Goal: Task Accomplishment & Management: Manage account settings

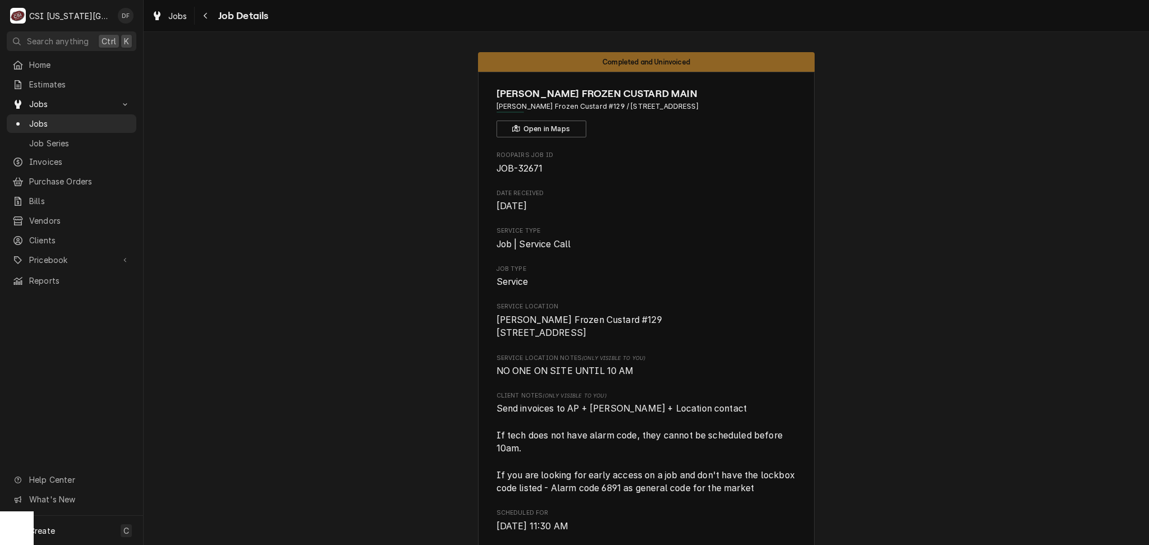
scroll to position [3352, 0]
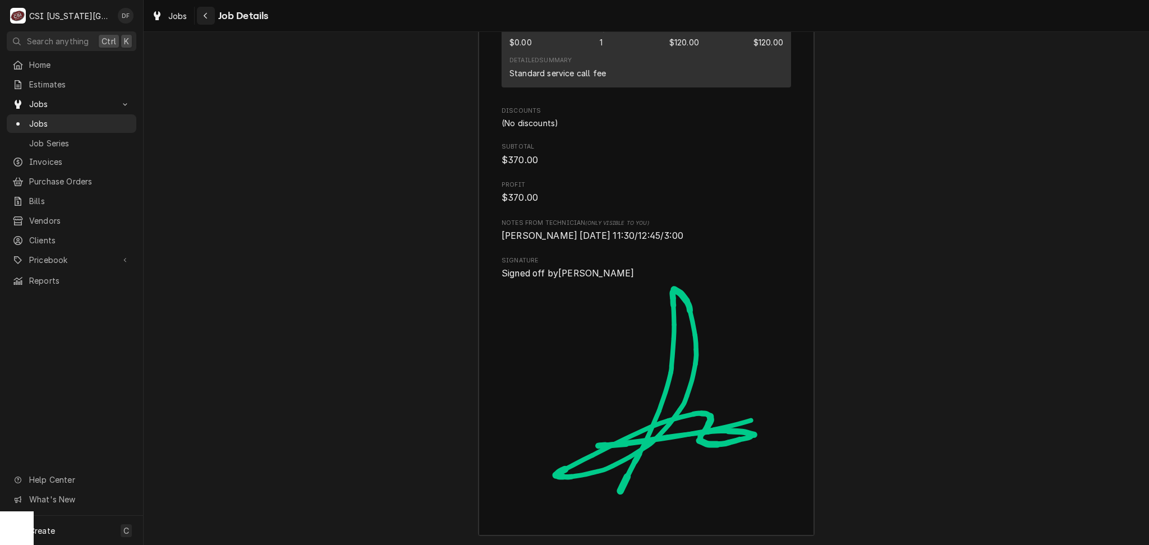
click at [204, 13] on icon "Navigate back" at bounding box center [205, 16] width 5 height 8
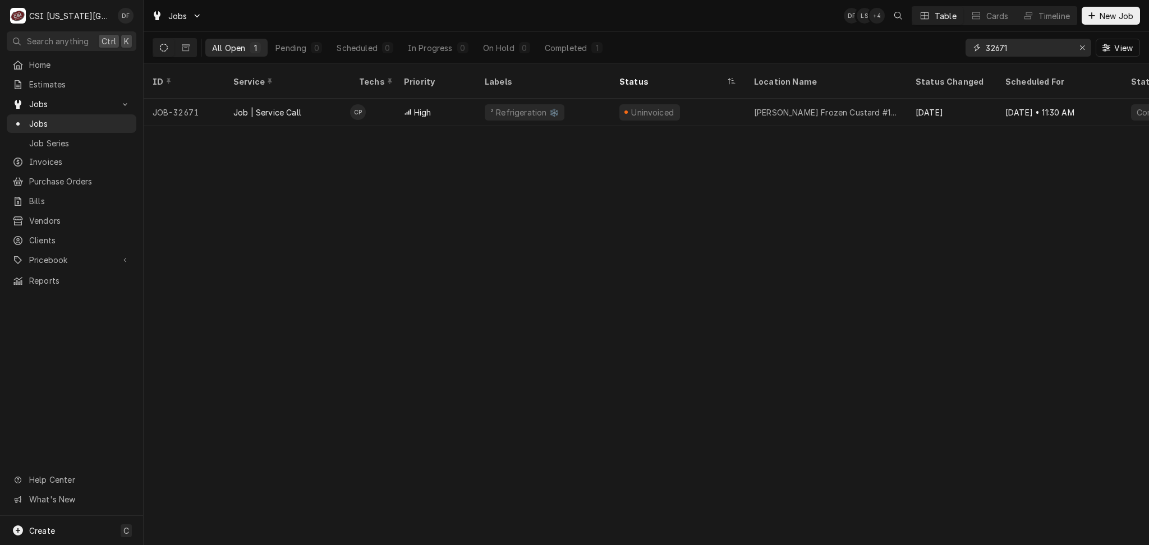
drag, startPoint x: 1015, startPoint y: 45, endPoint x: 949, endPoint y: 53, distance: 66.6
click at [949, 53] on div "All Open 1 Pending 0 Scheduled 0 In Progress 0 On Hold 0 Completed 1 32671 View" at bounding box center [646, 47] width 987 height 31
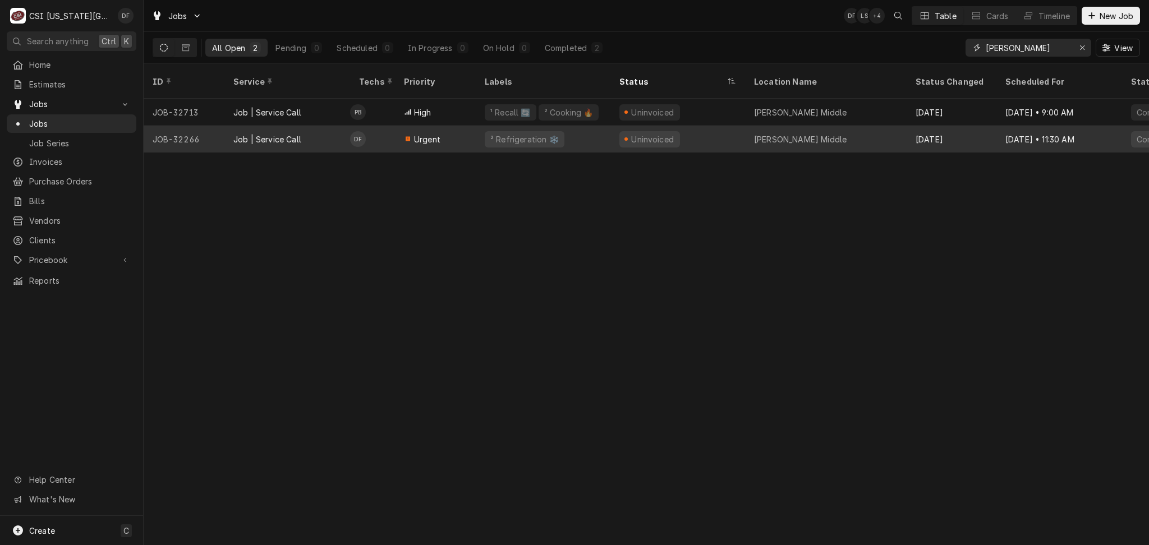
type input "[PERSON_NAME]"
click at [658, 133] on div "Uninvoiced" at bounding box center [652, 139] width 45 height 12
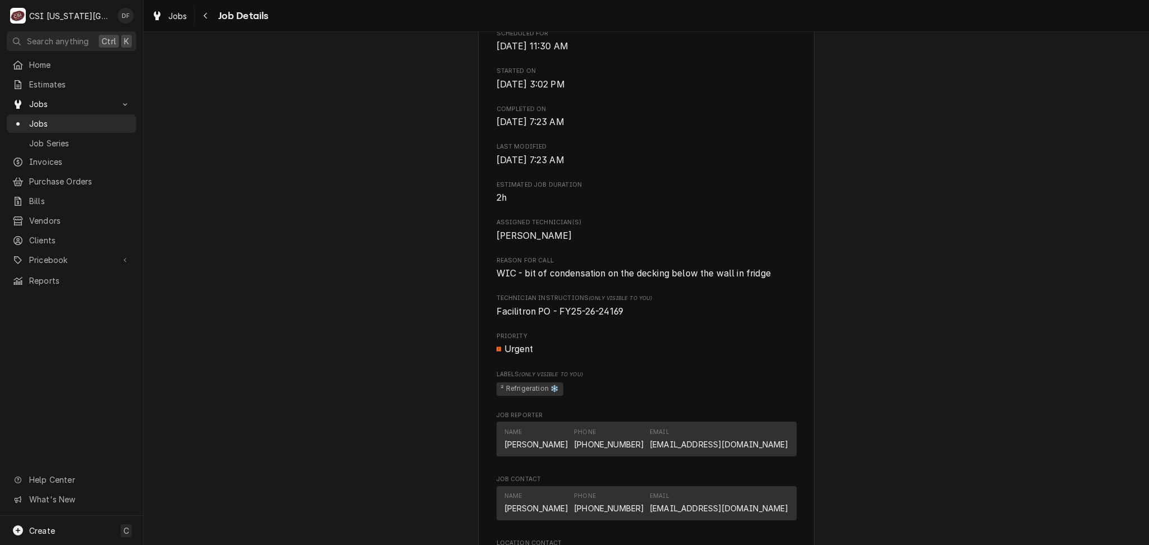
scroll to position [598, 0]
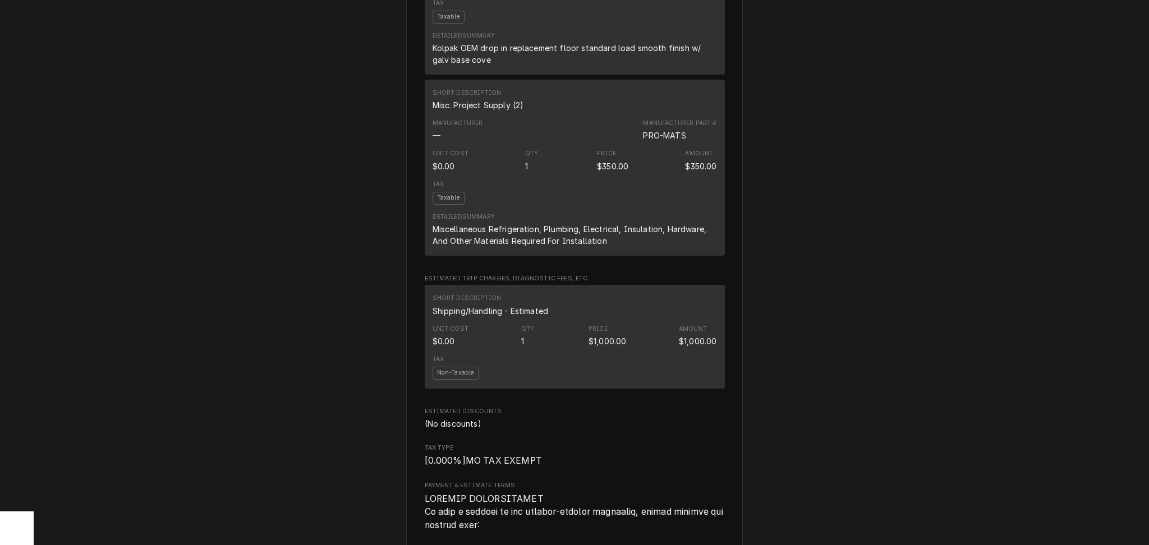
scroll to position [1196, 0]
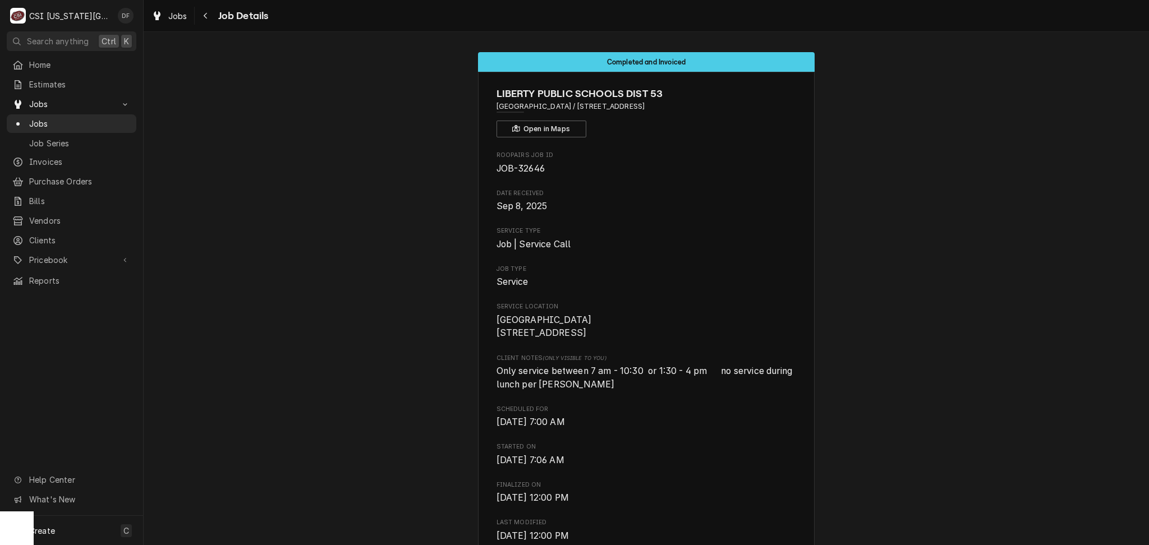
scroll to position [41, 0]
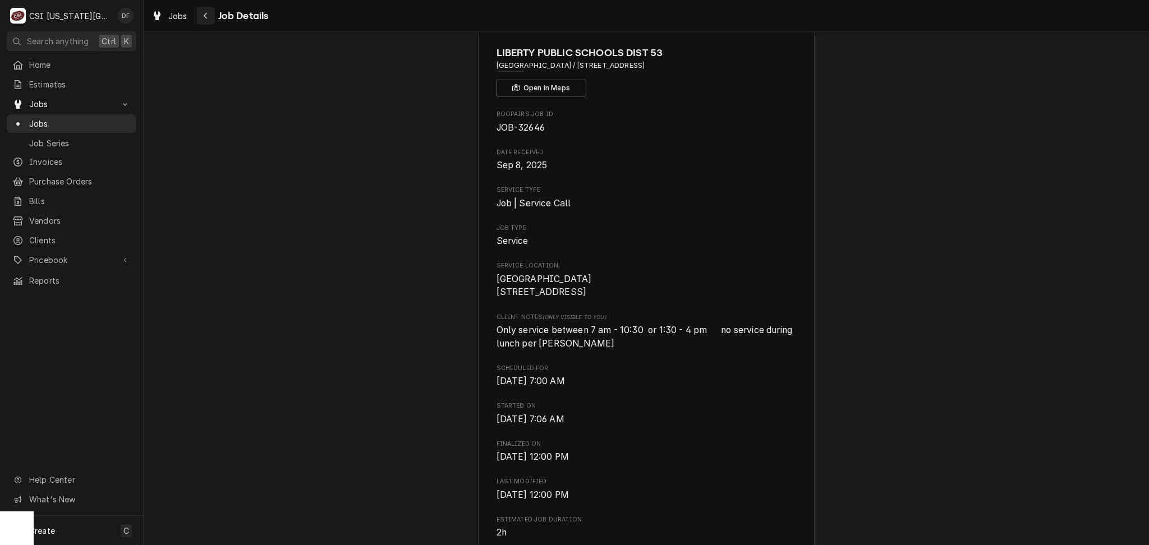
click at [205, 13] on icon "Navigate back" at bounding box center [205, 16] width 5 height 8
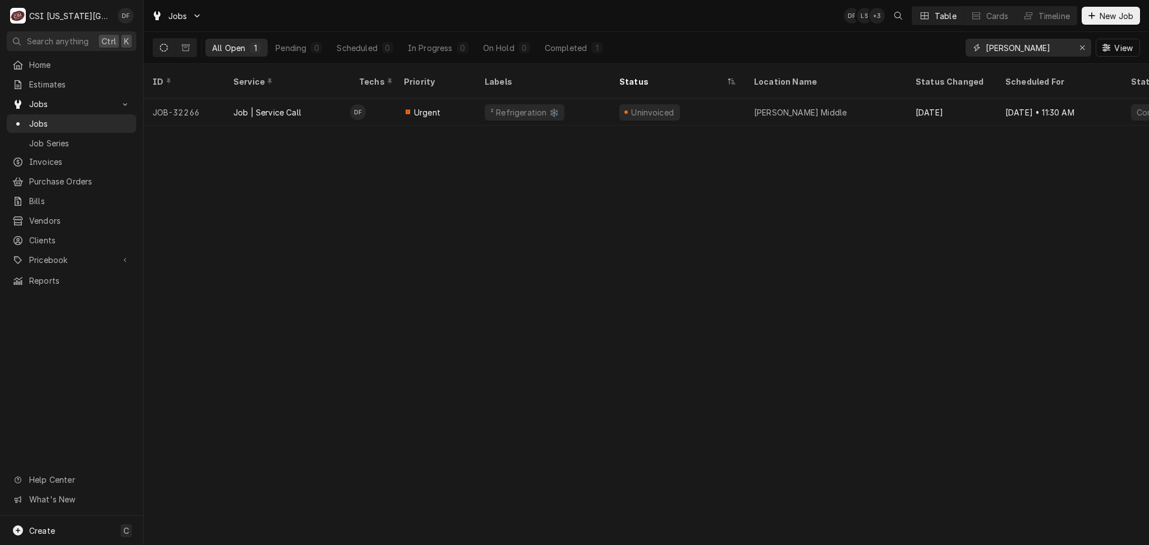
drag, startPoint x: 1021, startPoint y: 47, endPoint x: 966, endPoint y: 45, distance: 54.4
click at [966, 45] on div "[PERSON_NAME]" at bounding box center [1028, 48] width 126 height 18
type input "31636"
click at [591, 106] on div "¹ Parts Arrived 📦 +2 more" at bounding box center [543, 112] width 135 height 27
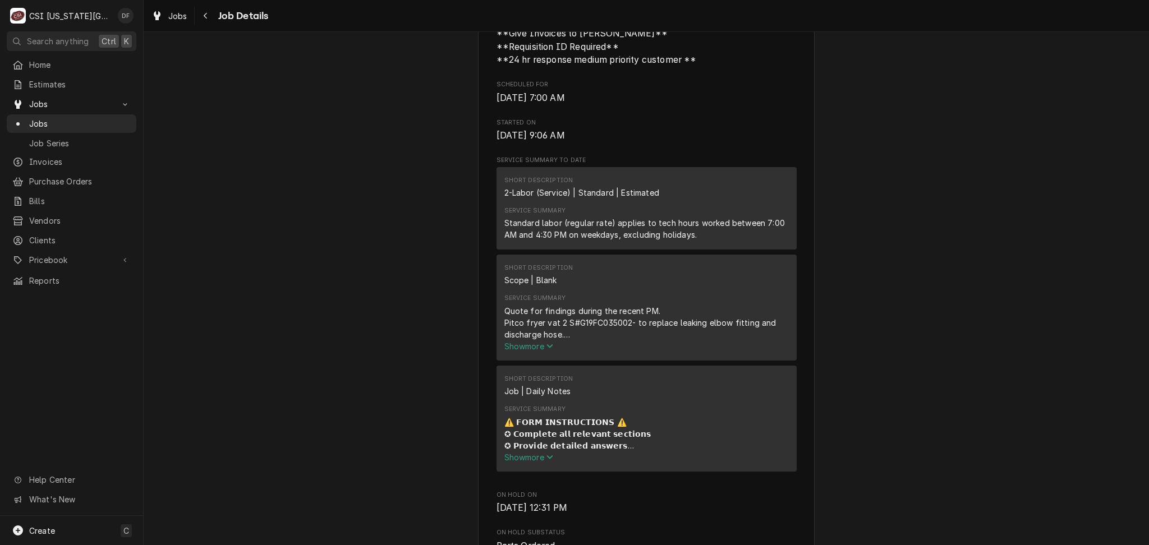
scroll to position [897, 0]
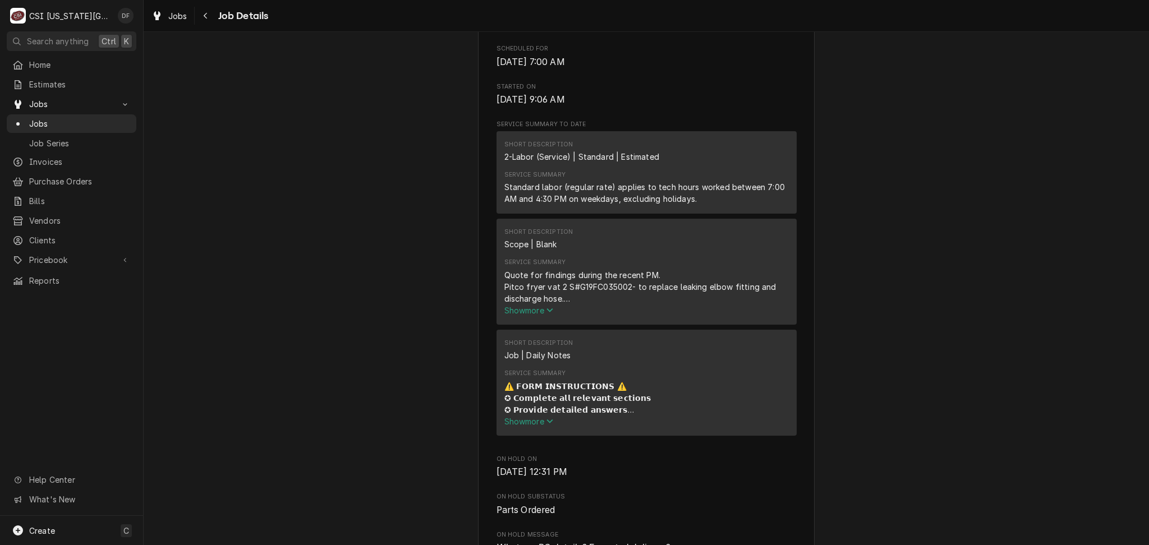
click at [534, 315] on span "Show more" at bounding box center [528, 311] width 49 height 10
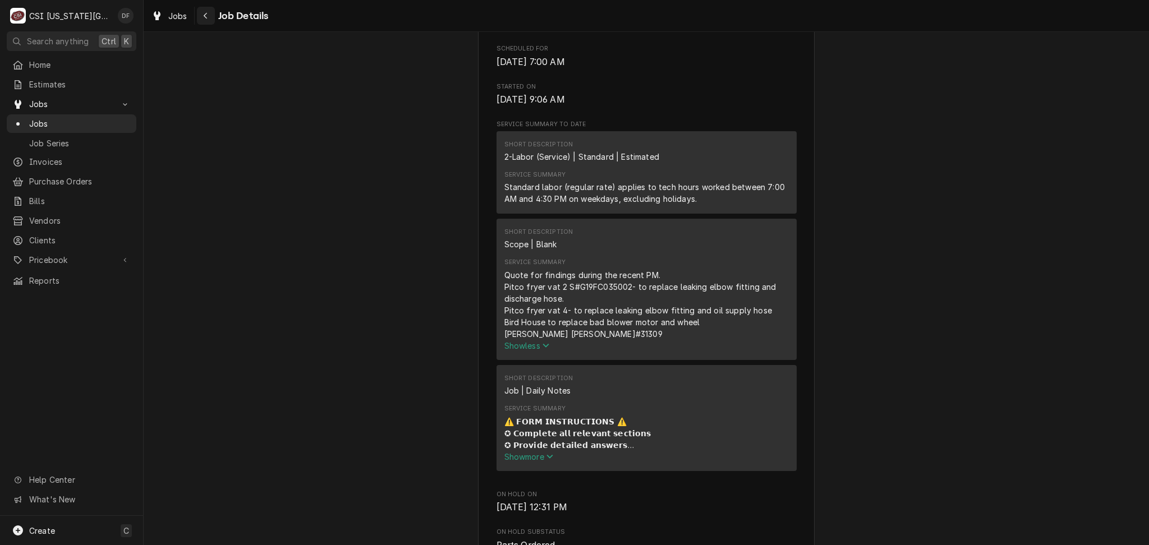
click at [207, 17] on icon "Navigate back" at bounding box center [205, 16] width 5 height 8
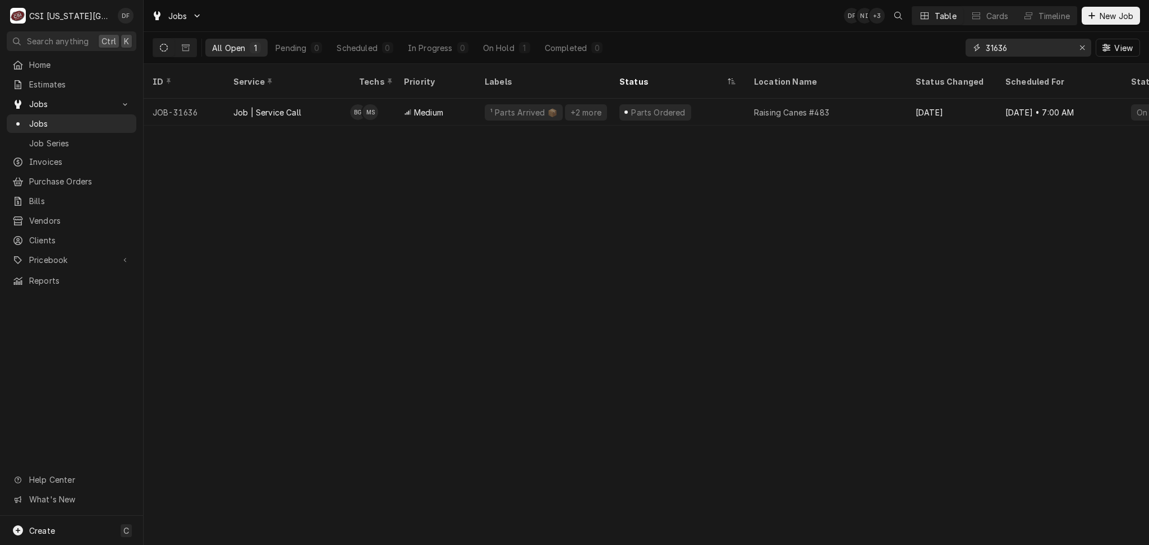
drag, startPoint x: 1024, startPoint y: 45, endPoint x: 986, endPoint y: 45, distance: 38.1
click at [986, 45] on input "31636" at bounding box center [1028, 48] width 84 height 18
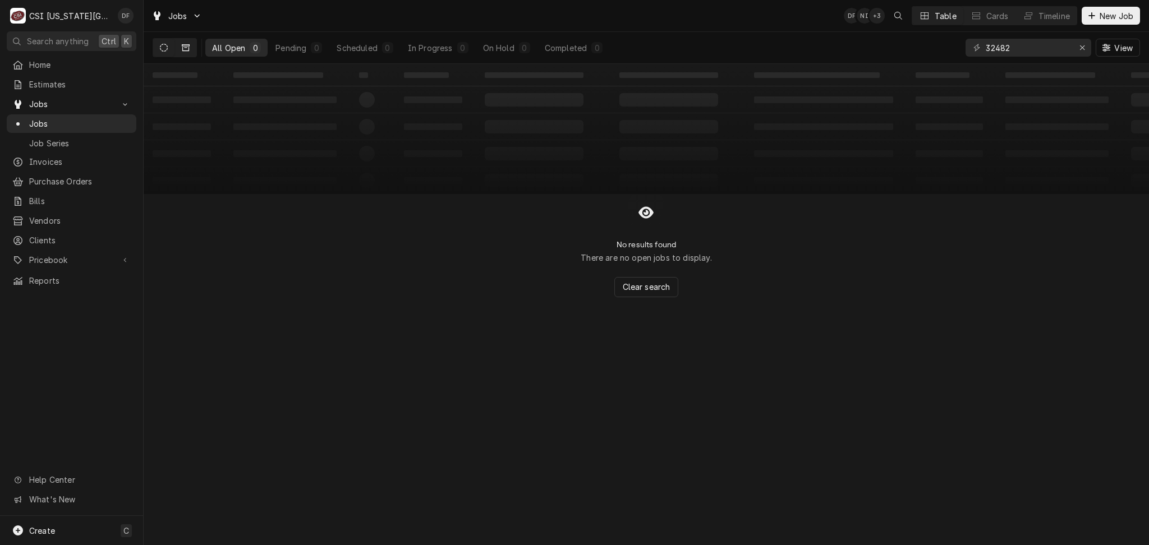
click at [192, 49] on button "Dynamic Content Wrapper" at bounding box center [185, 48] width 21 height 18
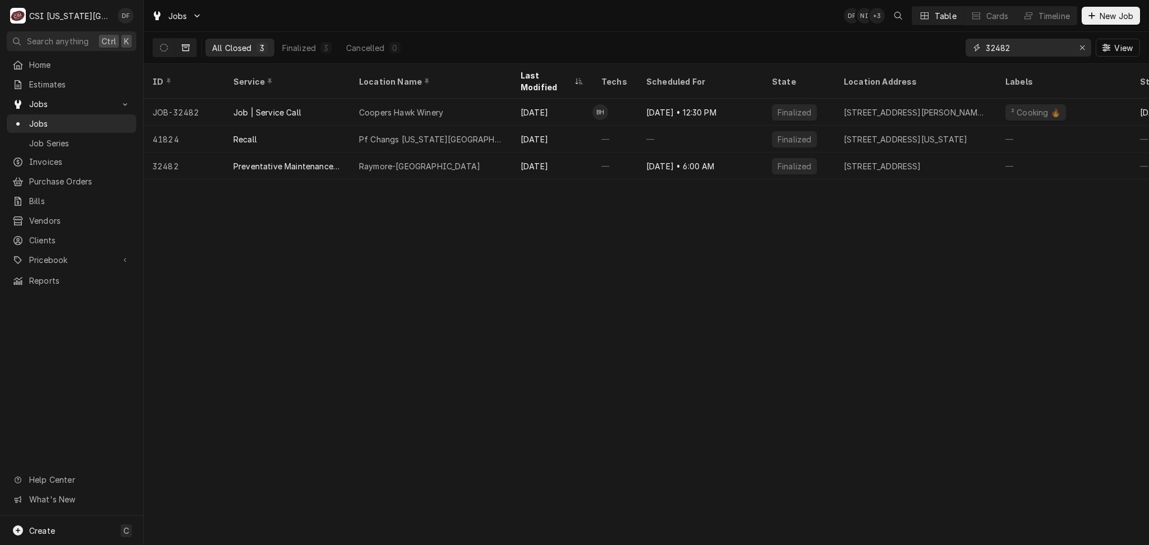
click at [997, 47] on input "32482" at bounding box center [1028, 48] width 84 height 18
click at [999, 48] on input "32482" at bounding box center [1028, 48] width 84 height 18
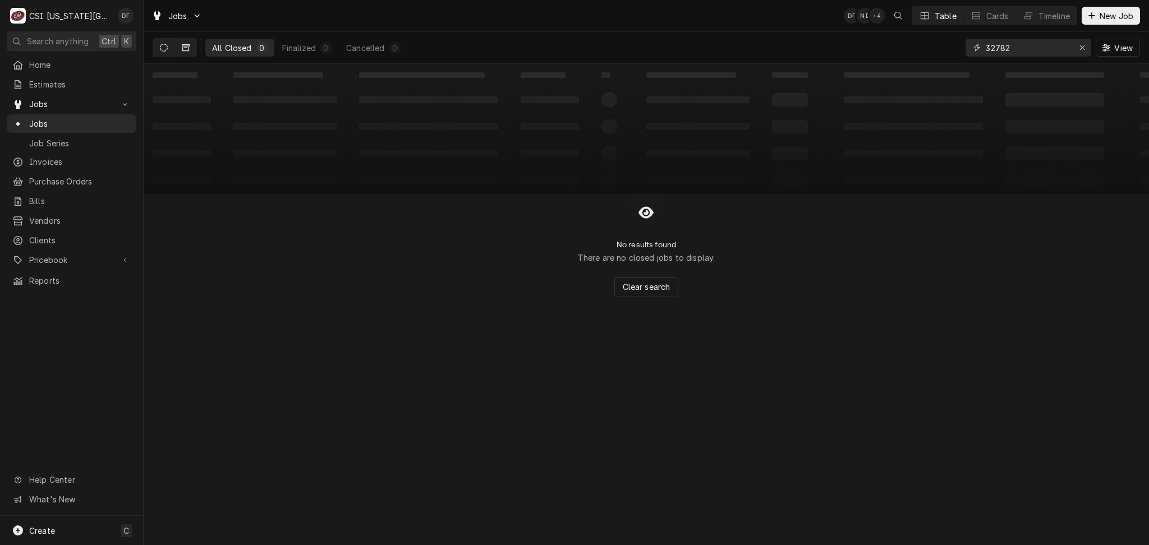
type input "32782"
click at [158, 44] on button "Dynamic Content Wrapper" at bounding box center [163, 48] width 21 height 18
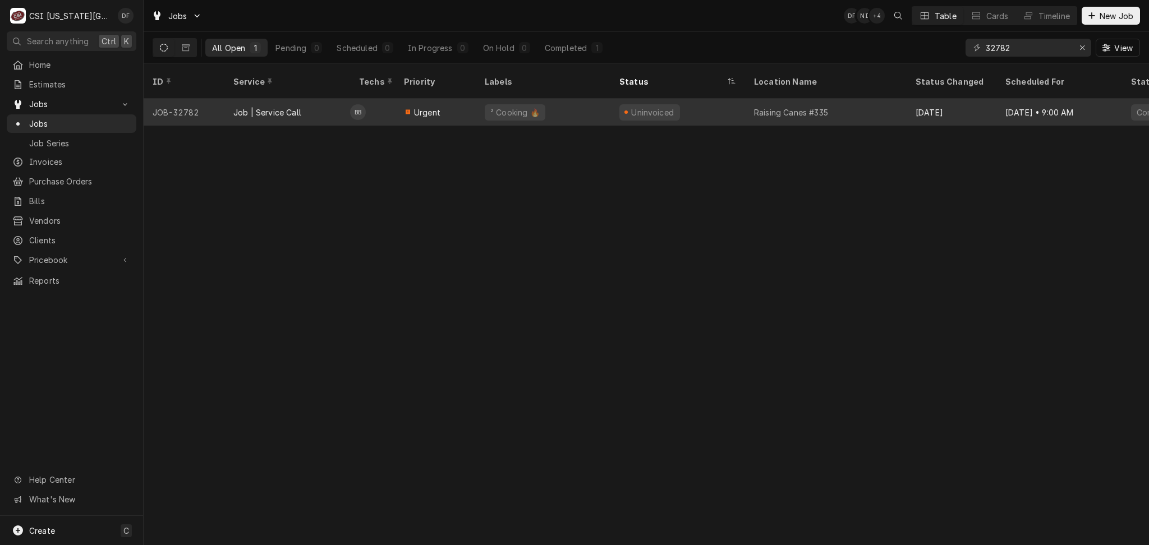
click at [435, 107] on span "Urgent" at bounding box center [427, 113] width 26 height 12
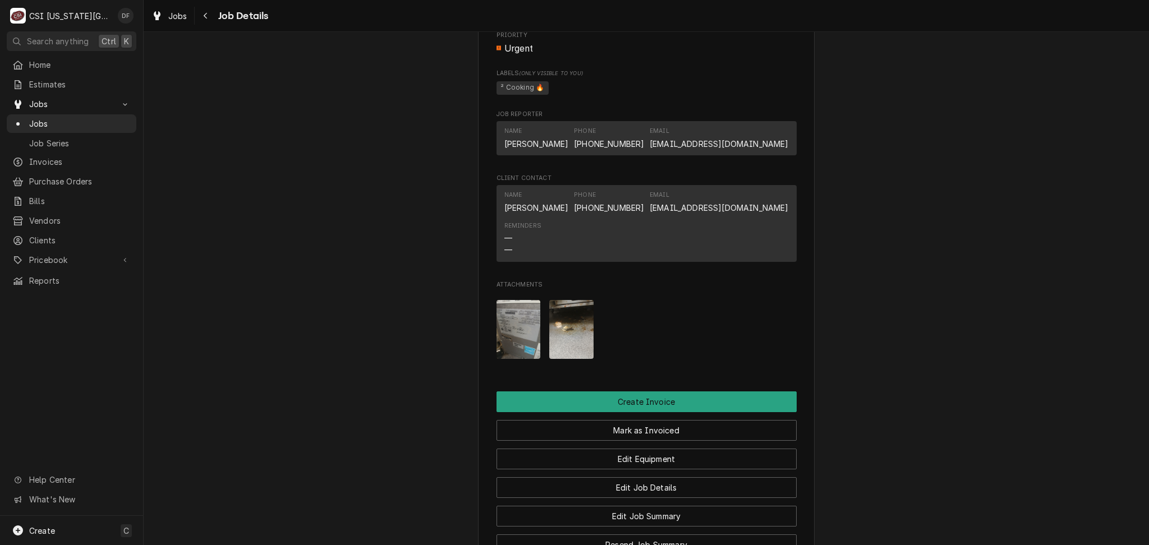
scroll to position [1196, 0]
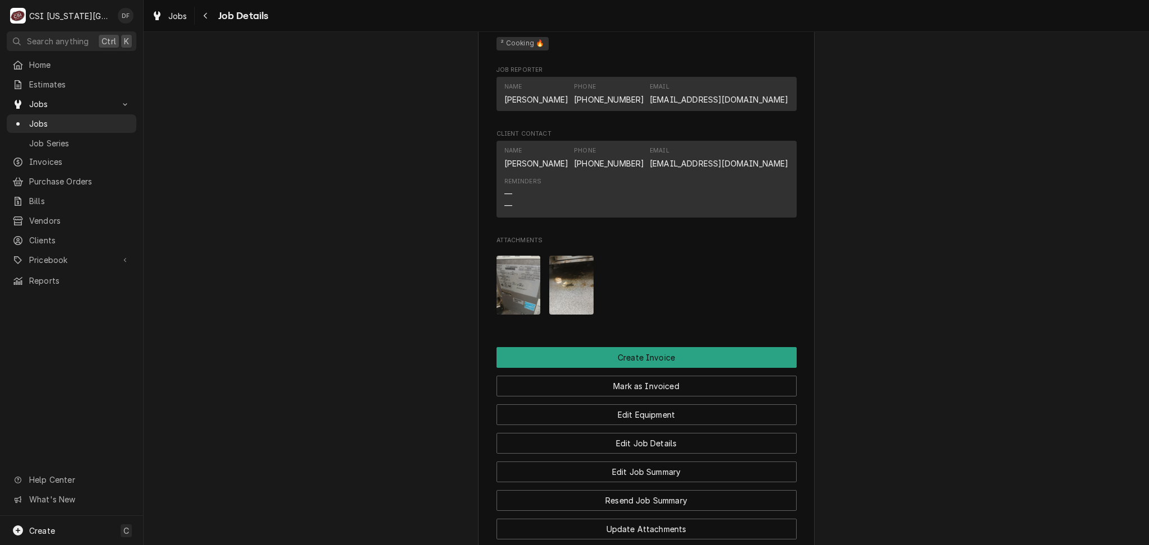
click at [558, 314] on img "Attachments" at bounding box center [571, 285] width 44 height 59
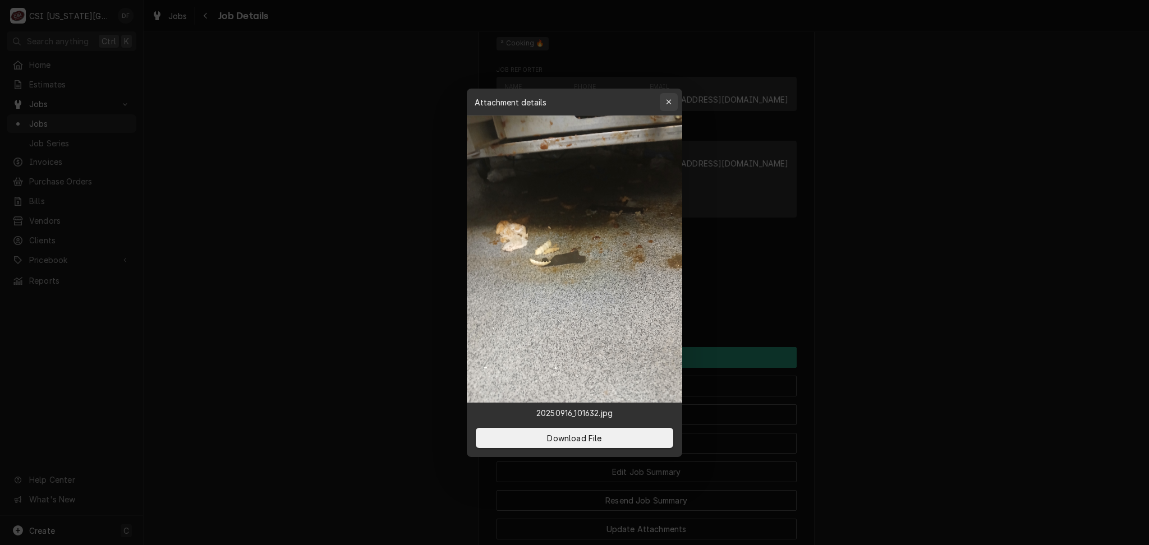
click at [671, 99] on div "button" at bounding box center [668, 101] width 11 height 11
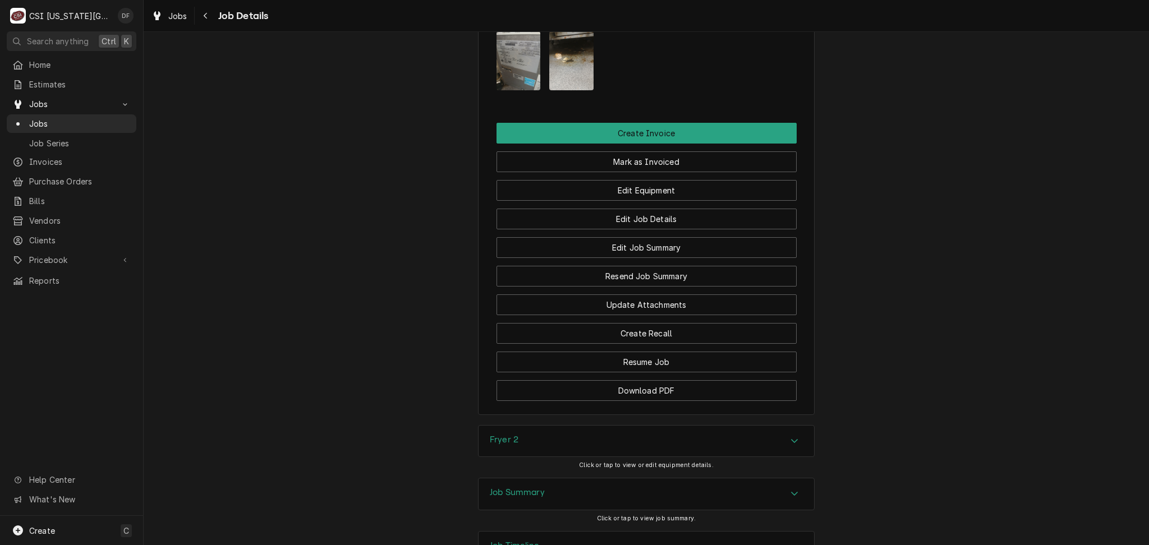
scroll to position [1526, 0]
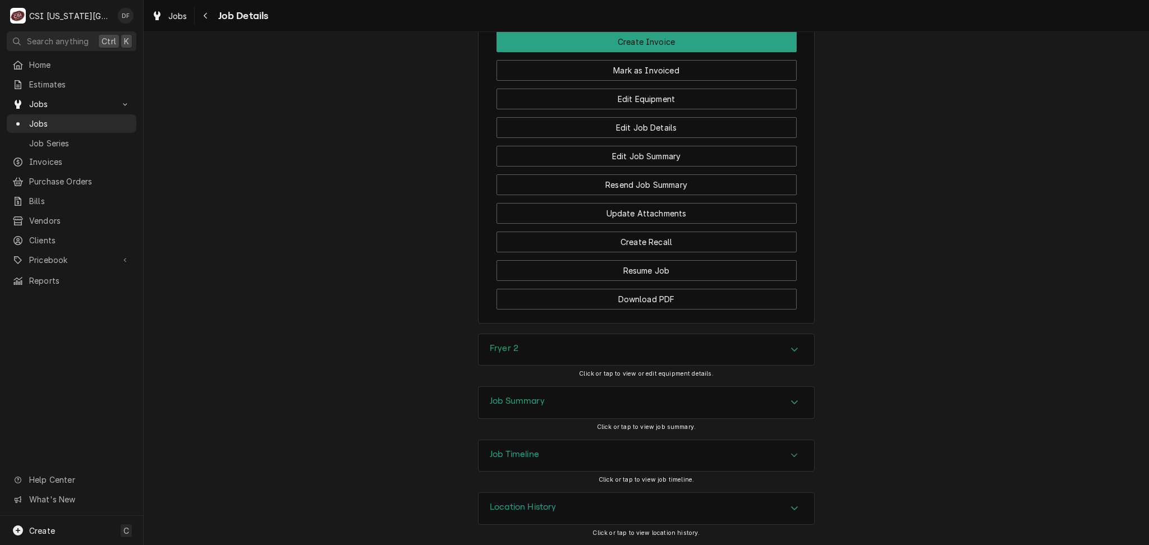
click at [600, 402] on div "Job Summary" at bounding box center [645, 402] width 335 height 31
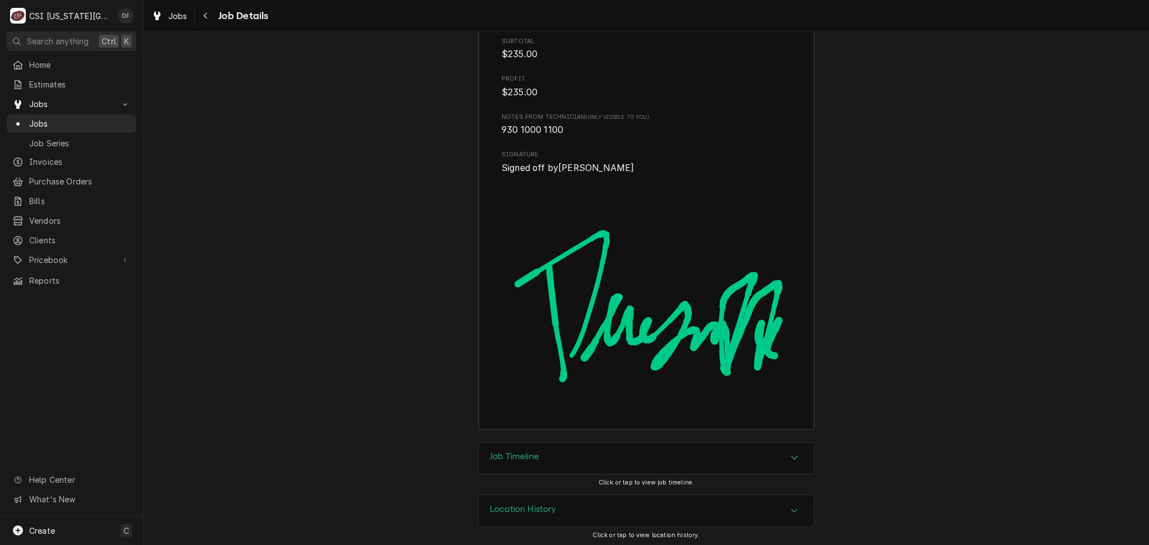
scroll to position [3565, 0]
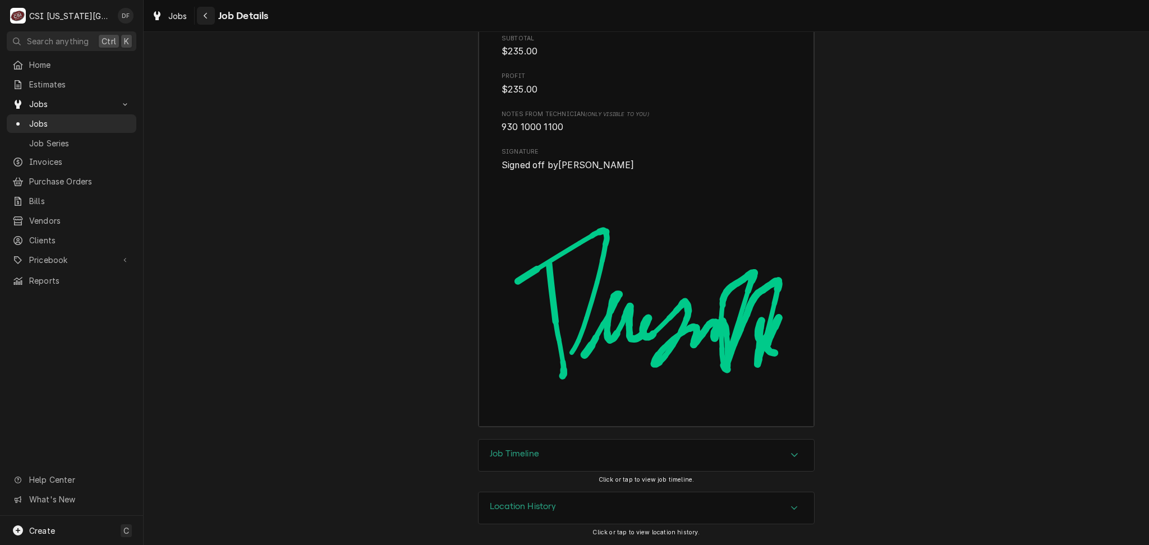
click at [206, 15] on icon "Navigate back" at bounding box center [205, 16] width 5 height 8
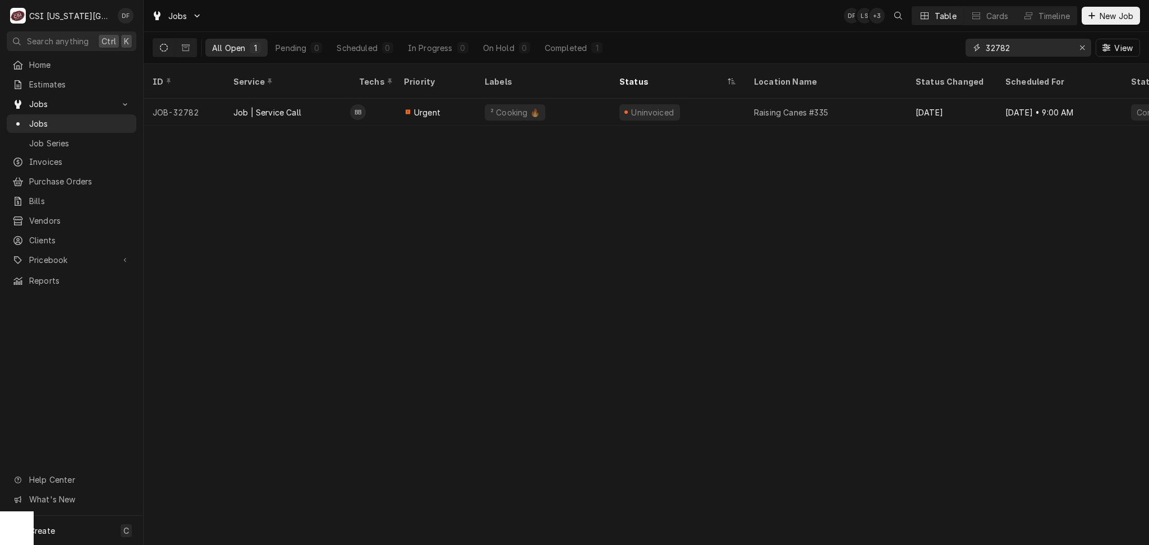
drag, startPoint x: 1028, startPoint y: 49, endPoint x: 994, endPoint y: 47, distance: 33.7
click at [994, 47] on input "32782" at bounding box center [1028, 48] width 84 height 18
type input "32671"
drag, startPoint x: 1044, startPoint y: 70, endPoint x: 1002, endPoint y: 32, distance: 56.0
drag, startPoint x: 1002, startPoint y: 32, endPoint x: 593, endPoint y: 285, distance: 480.8
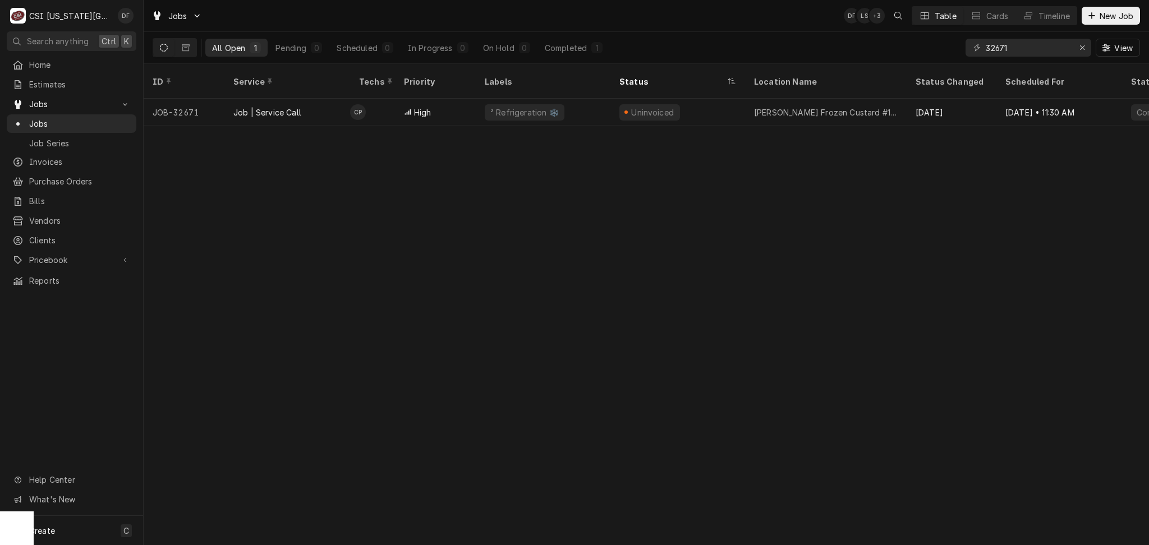
click at [593, 285] on div "ID Service Techs Priority Labels Status Location Name Status Changed Scheduled …" at bounding box center [646, 304] width 1005 height 481
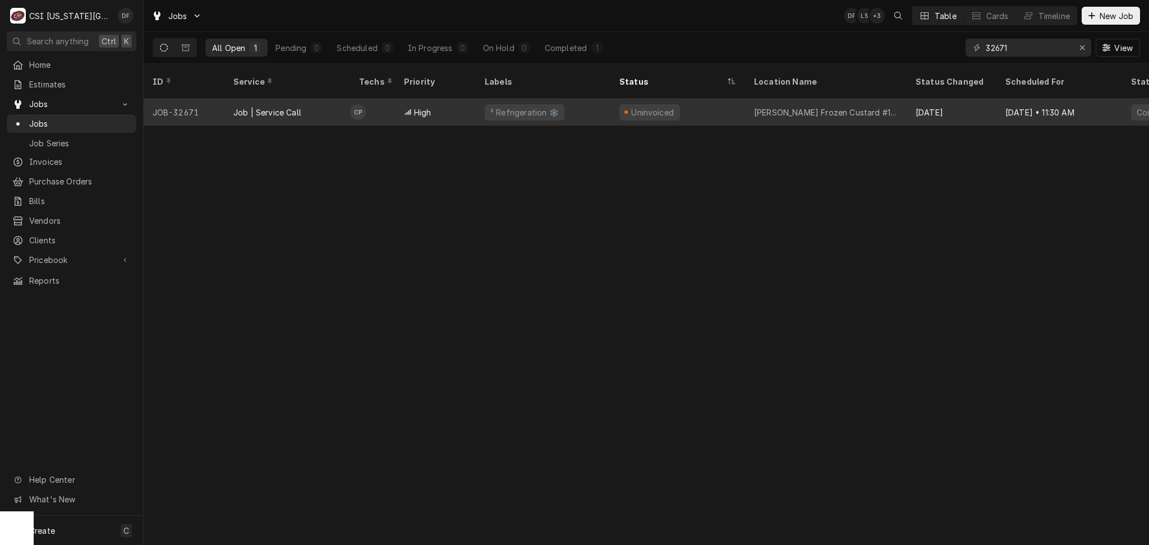
click at [734, 105] on div "Uninvoiced" at bounding box center [677, 112] width 135 height 27
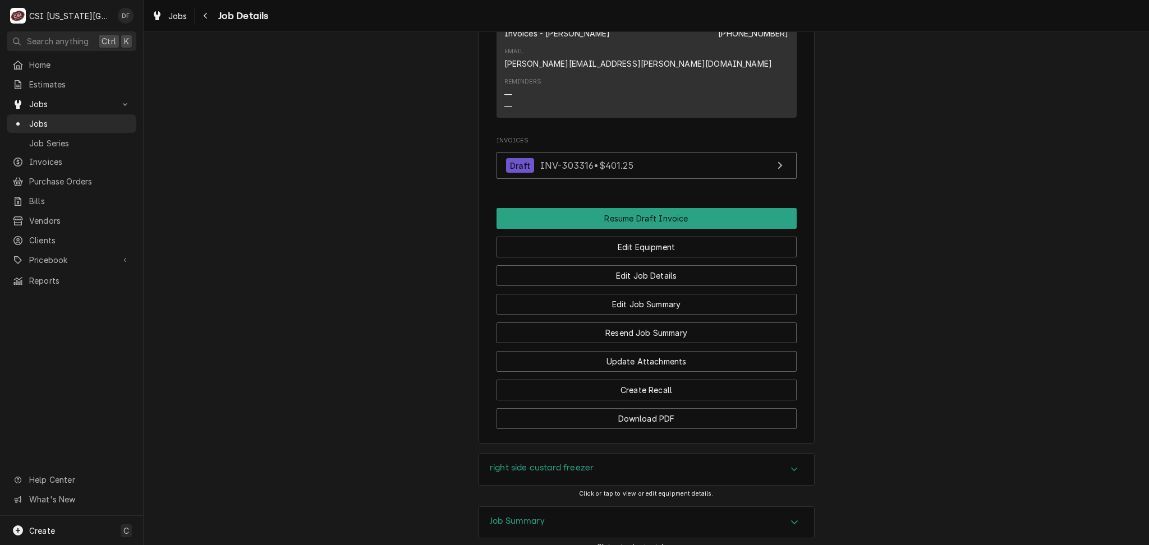
scroll to position [1308, 0]
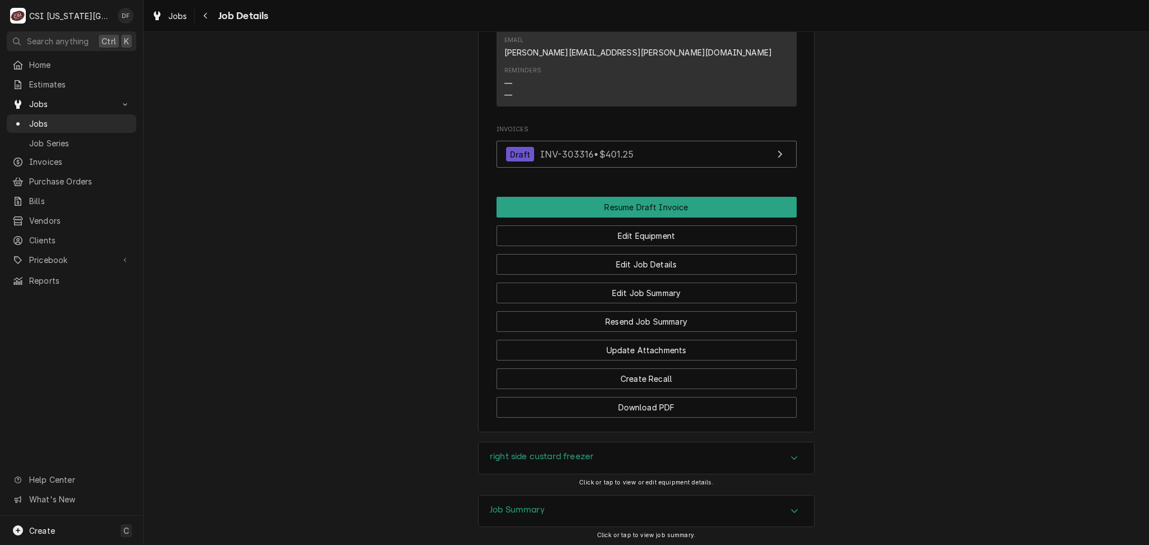
click at [607, 443] on div "right side custard freezer" at bounding box center [645, 458] width 335 height 31
click at [205, 19] on icon "Navigate back" at bounding box center [205, 16] width 5 height 8
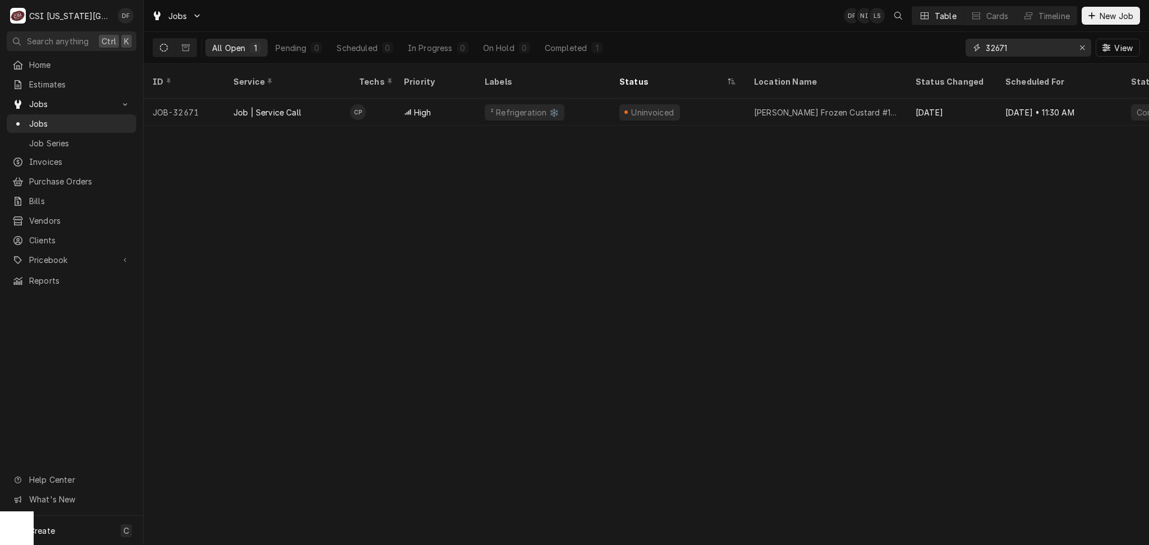
drag, startPoint x: 1021, startPoint y: 47, endPoint x: 995, endPoint y: 50, distance: 26.0
click at [995, 50] on input "32671" at bounding box center [1028, 48] width 84 height 18
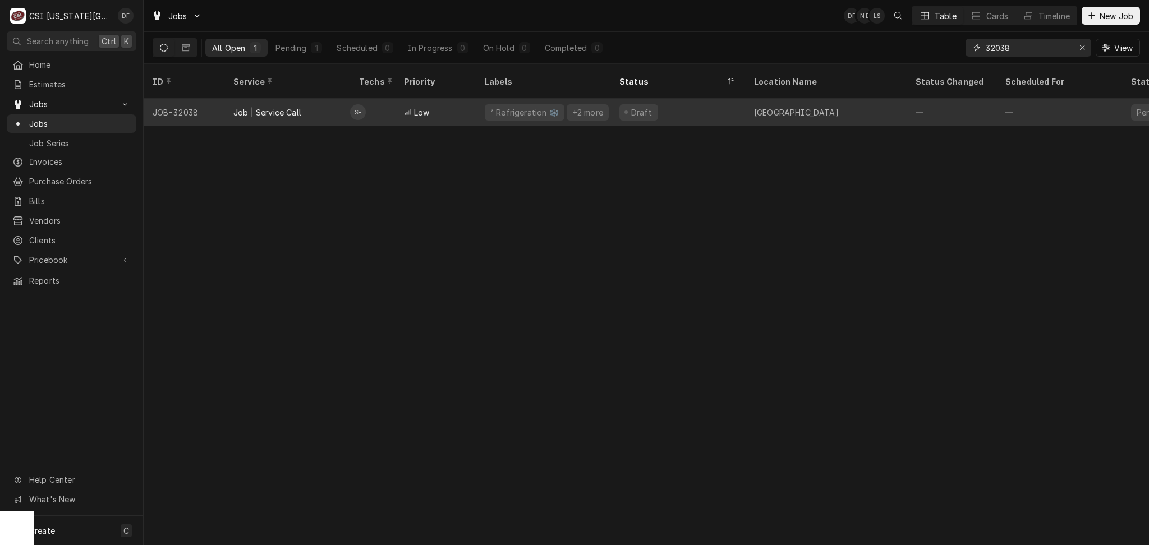
type input "32038"
click at [704, 102] on div "Draft" at bounding box center [677, 112] width 135 height 27
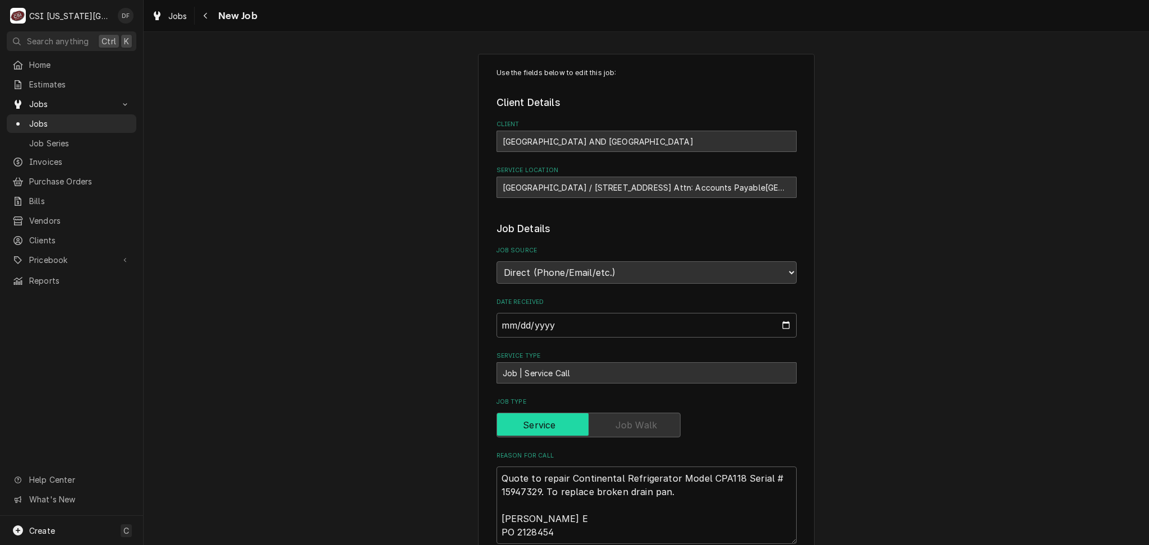
type textarea "x"
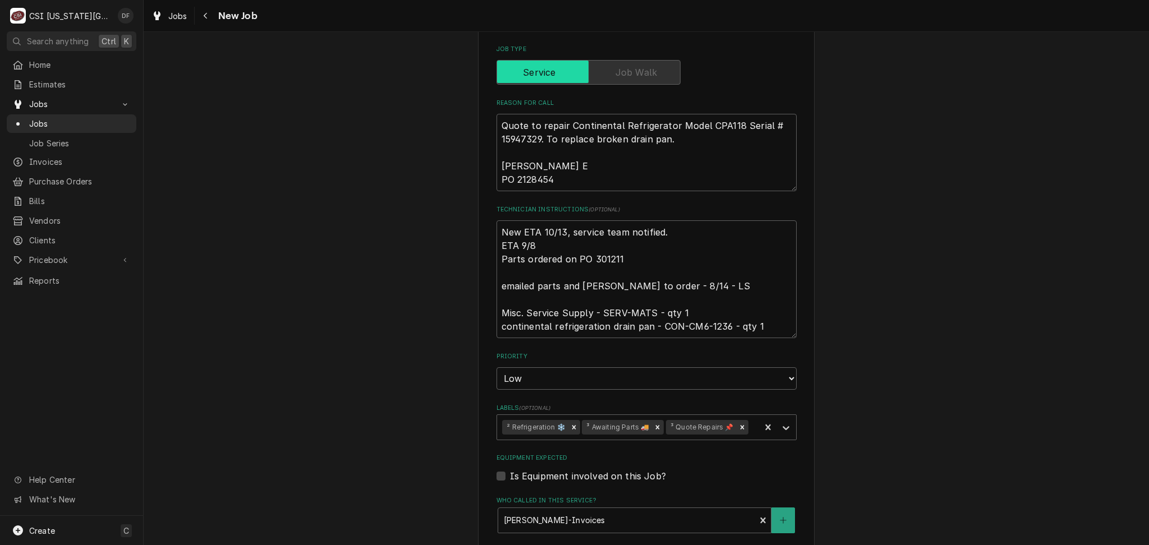
scroll to position [374, 0]
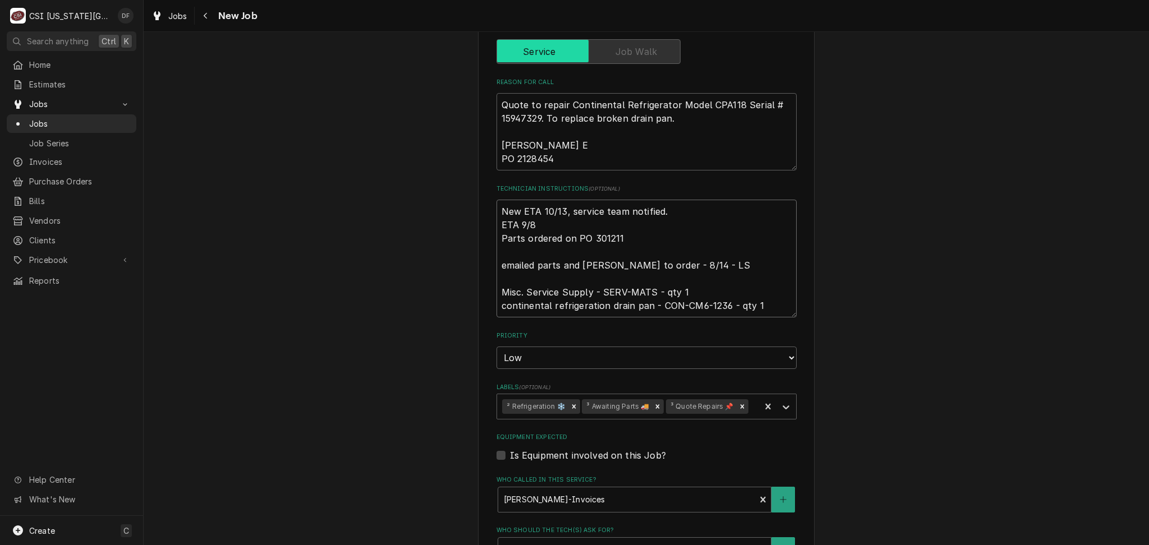
click at [613, 239] on textarea "New ETA 10/13, service team notified. ETA 9/8 Parts ordered on PO 301211 emaile…" at bounding box center [646, 259] width 300 height 118
drag, startPoint x: 616, startPoint y: 239, endPoint x: 586, endPoint y: 237, distance: 30.4
click at [586, 237] on textarea "New ETA 10/13, service team notified. ETA 9/8 Parts ordered on PO 301211 emaile…" at bounding box center [646, 259] width 300 height 118
click at [203, 18] on icon "Navigate back" at bounding box center [205, 16] width 5 height 8
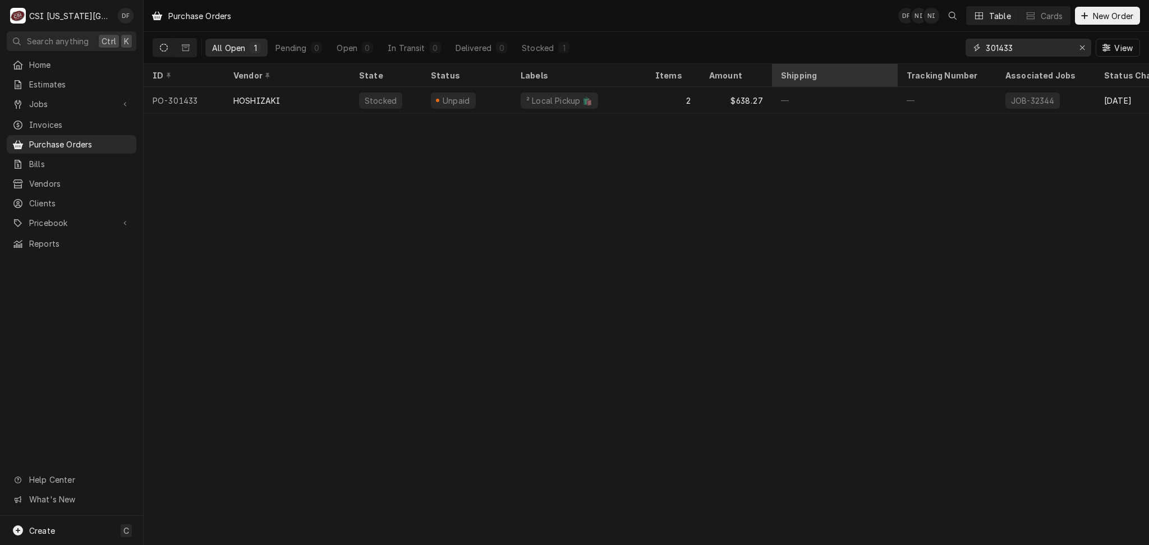
drag, startPoint x: 1042, startPoint y: 47, endPoint x: 880, endPoint y: 68, distance: 163.5
click at [880, 68] on div "Purchase Orders DF NI NI Table Cards New Order All Open 1 Pending 0 Open 0 In T…" at bounding box center [646, 272] width 1005 height 545
paste input "301211"
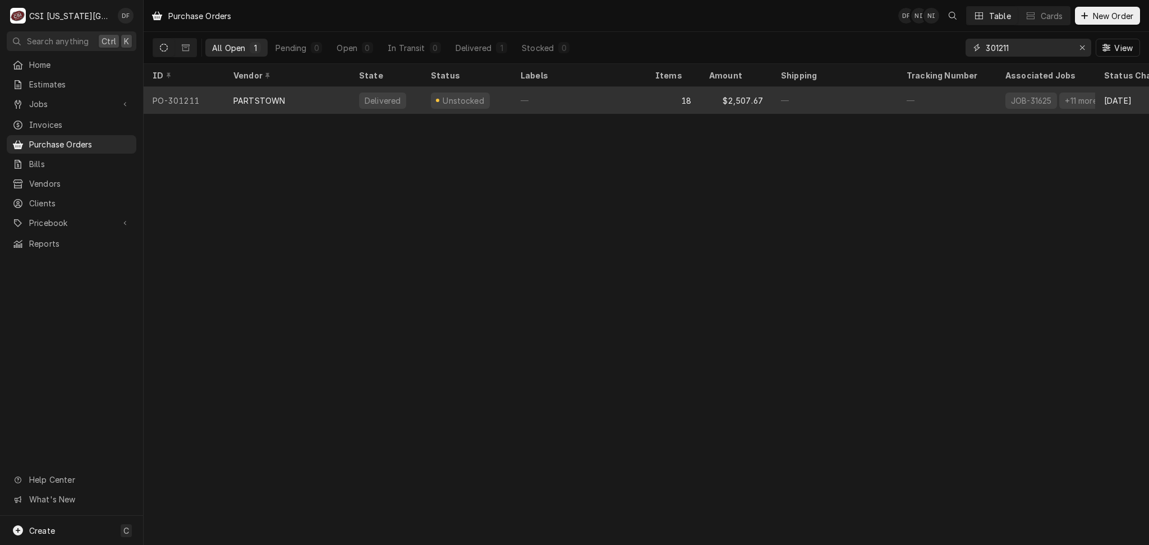
type input "301211"
click at [645, 107] on div "—" at bounding box center [579, 100] width 135 height 27
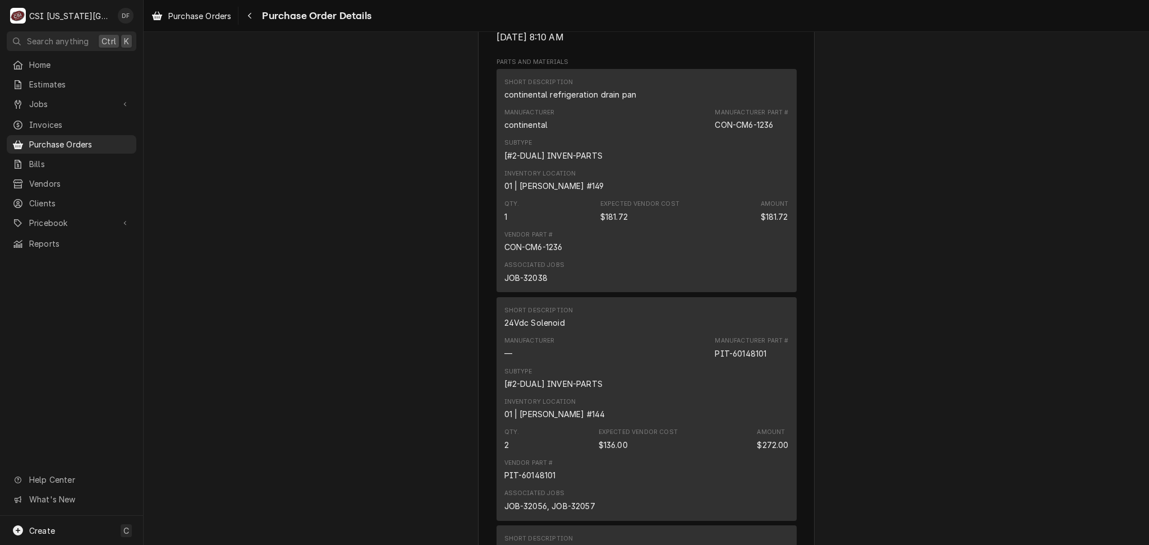
scroll to position [748, 0]
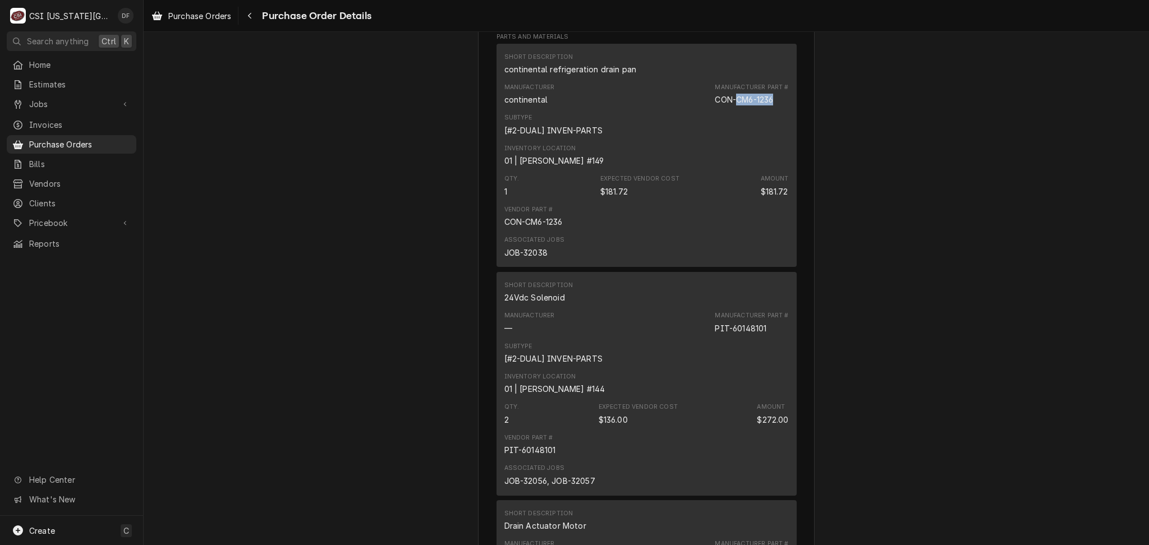
drag, startPoint x: 770, startPoint y: 138, endPoint x: 734, endPoint y: 137, distance: 35.9
click at [734, 105] on div "CON-CM6-1236" at bounding box center [744, 100] width 58 height 12
copy div "CM6-1236"
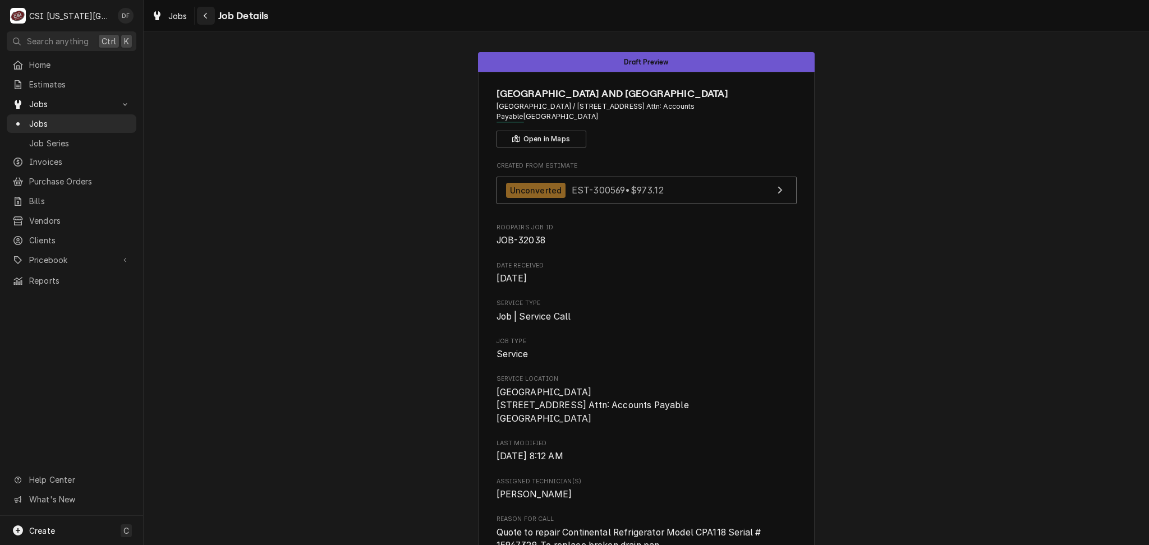
click at [211, 12] on button "Navigate back" at bounding box center [206, 16] width 18 height 18
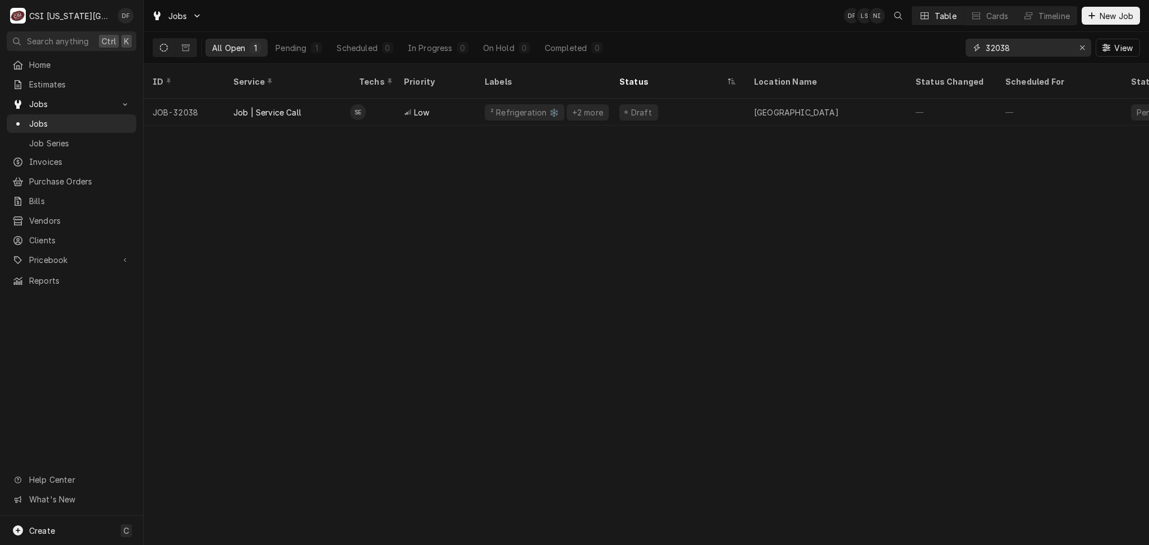
drag, startPoint x: 1020, startPoint y: 44, endPoint x: 996, endPoint y: 52, distance: 25.2
click at [996, 52] on input "32038" at bounding box center [1028, 48] width 84 height 18
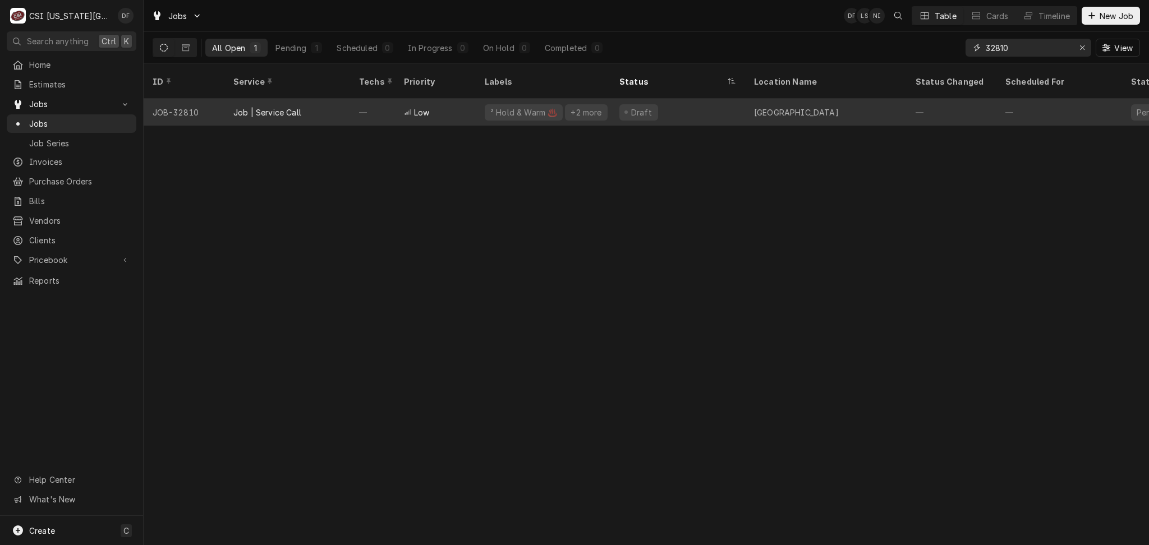
type input "32810"
click at [754, 110] on div "Miami County Medical Center" at bounding box center [826, 112] width 162 height 27
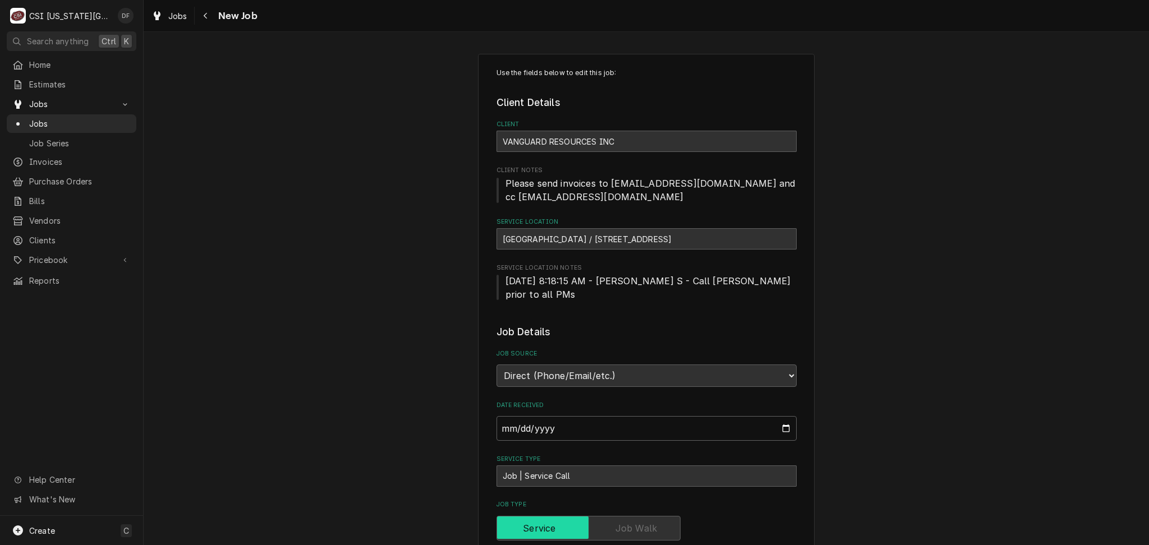
type textarea "x"
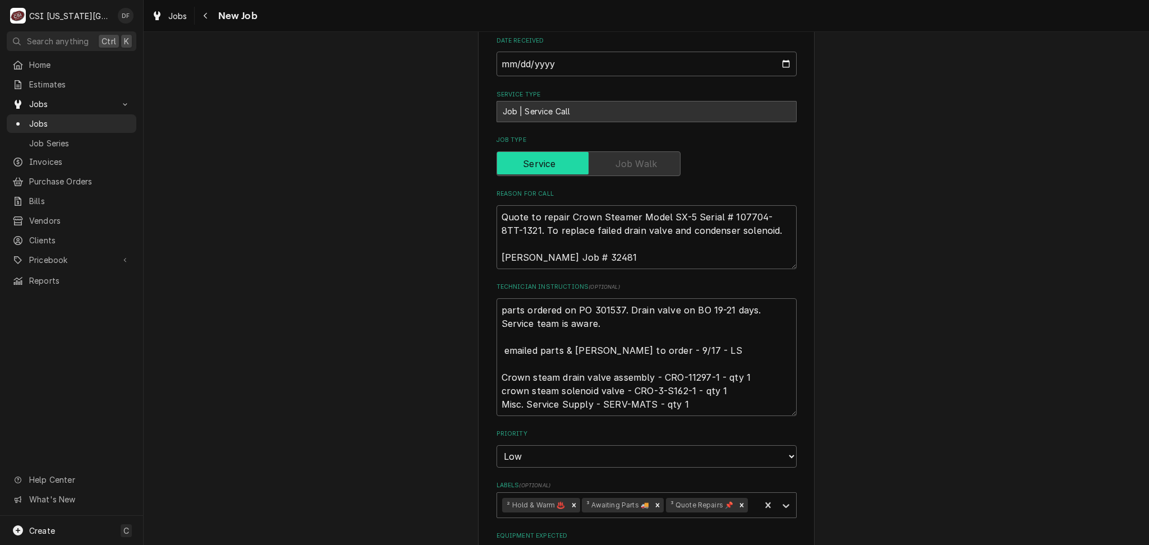
scroll to position [374, 0]
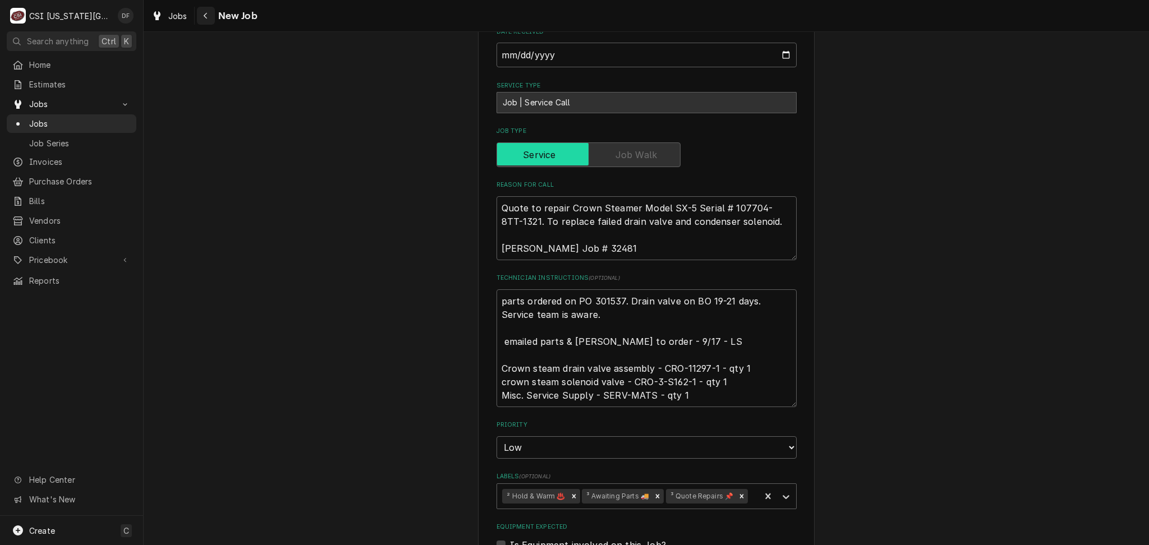
click at [208, 20] on div "Navigate back" at bounding box center [205, 15] width 11 height 11
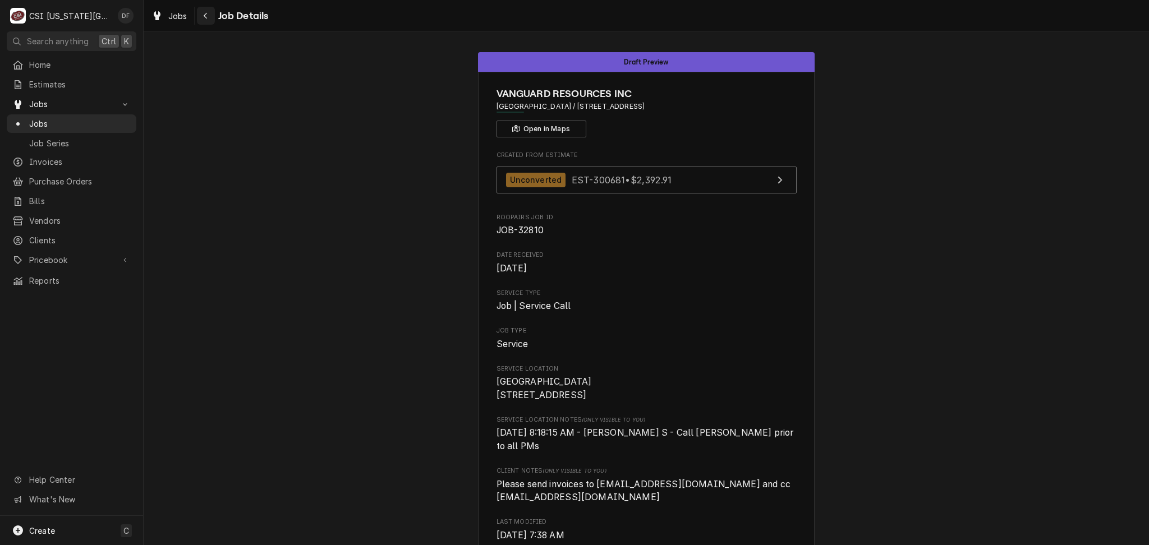
click at [207, 12] on icon "Navigate back" at bounding box center [205, 16] width 5 height 8
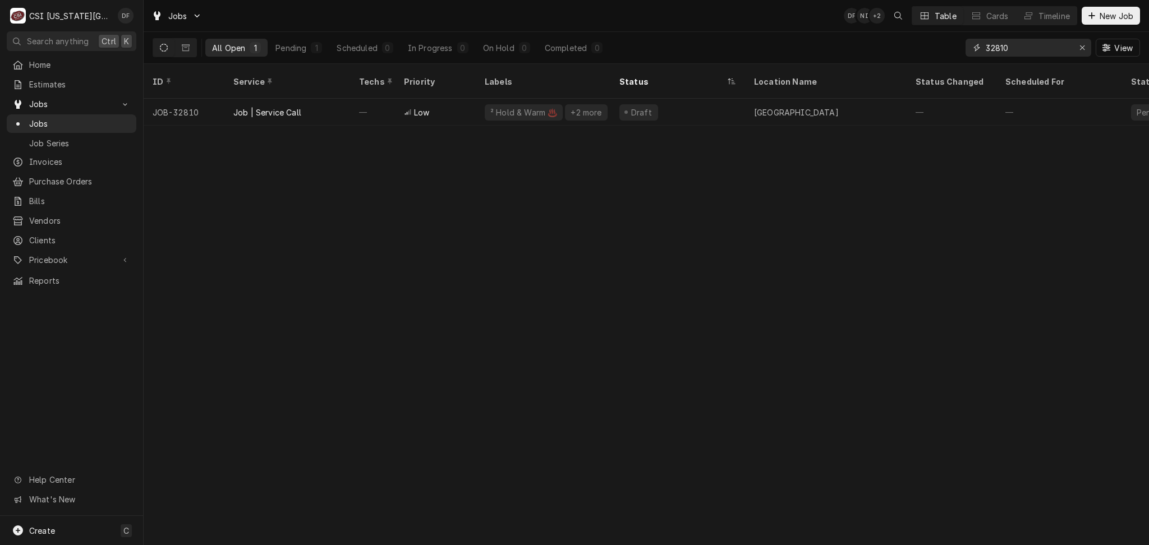
drag, startPoint x: 1019, startPoint y: 48, endPoint x: 996, endPoint y: 46, distance: 23.1
click at [996, 46] on input "32810" at bounding box center [1028, 48] width 84 height 18
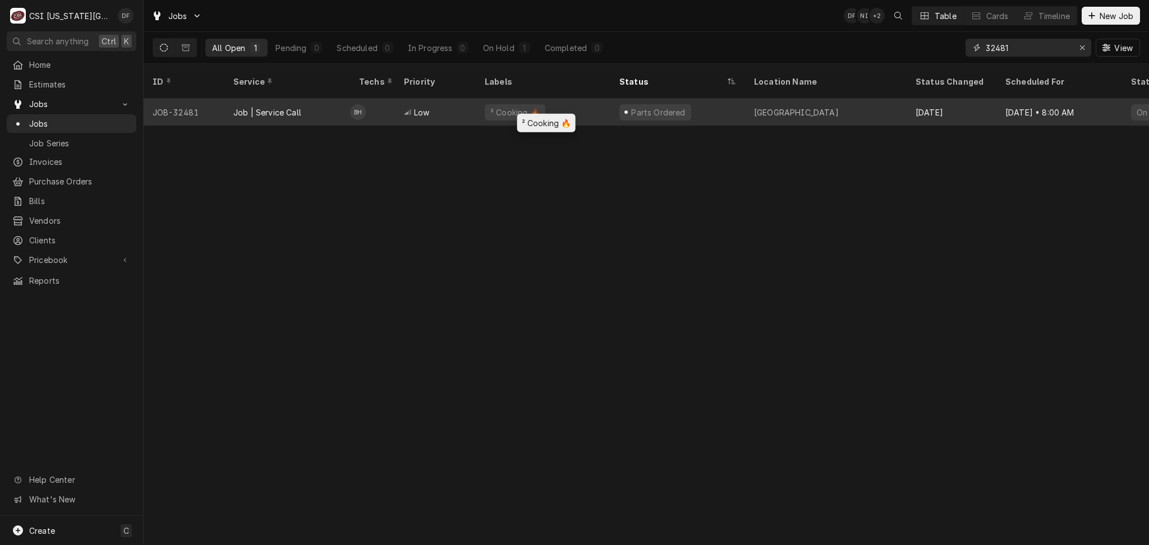
type input "32481"
click at [594, 99] on div "² Cooking 🔥" at bounding box center [543, 112] width 135 height 27
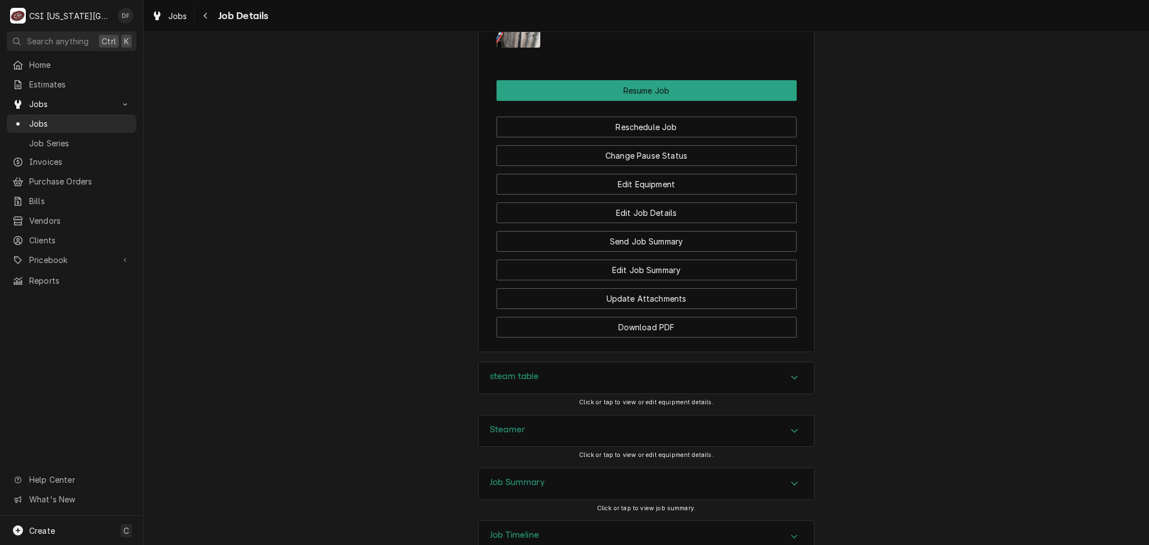
scroll to position [1652, 0]
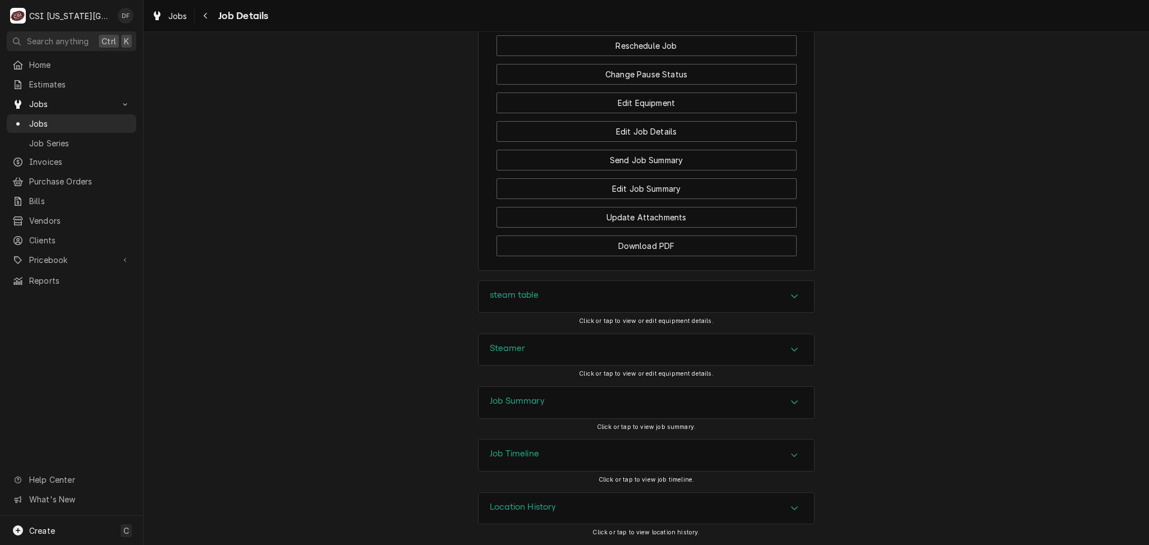
click at [562, 400] on div "Job Summary" at bounding box center [645, 402] width 335 height 31
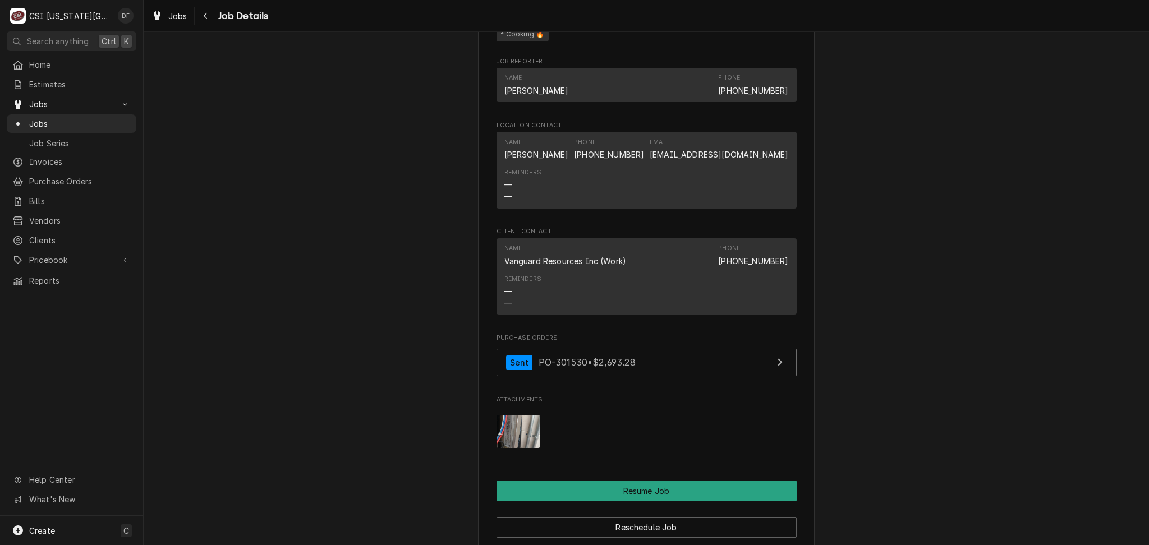
scroll to position [1196, 0]
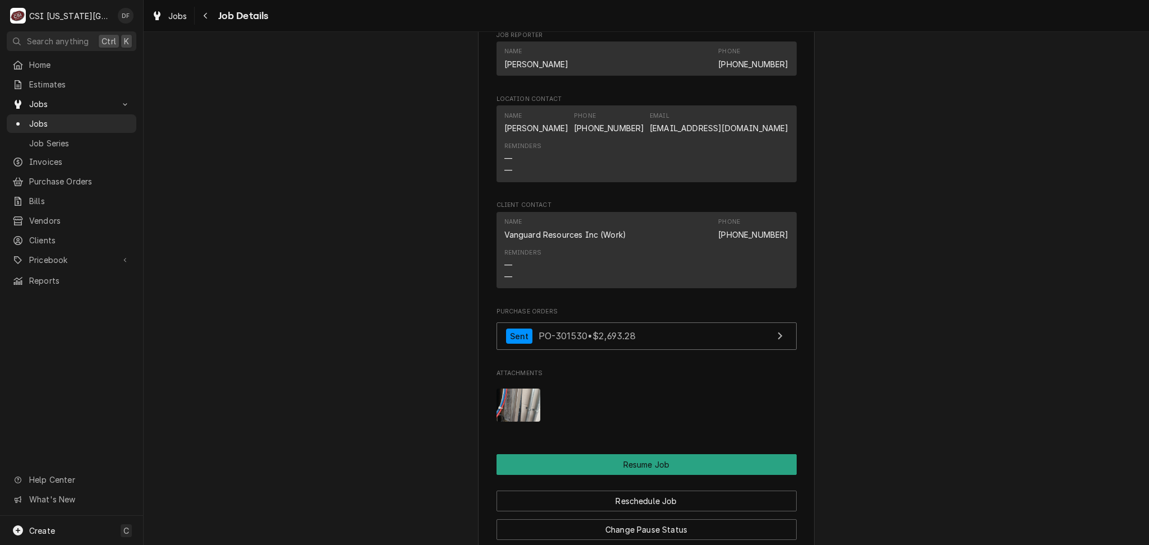
click at [713, 127] on link "dsharp4@kumc.edu" at bounding box center [719, 128] width 139 height 10
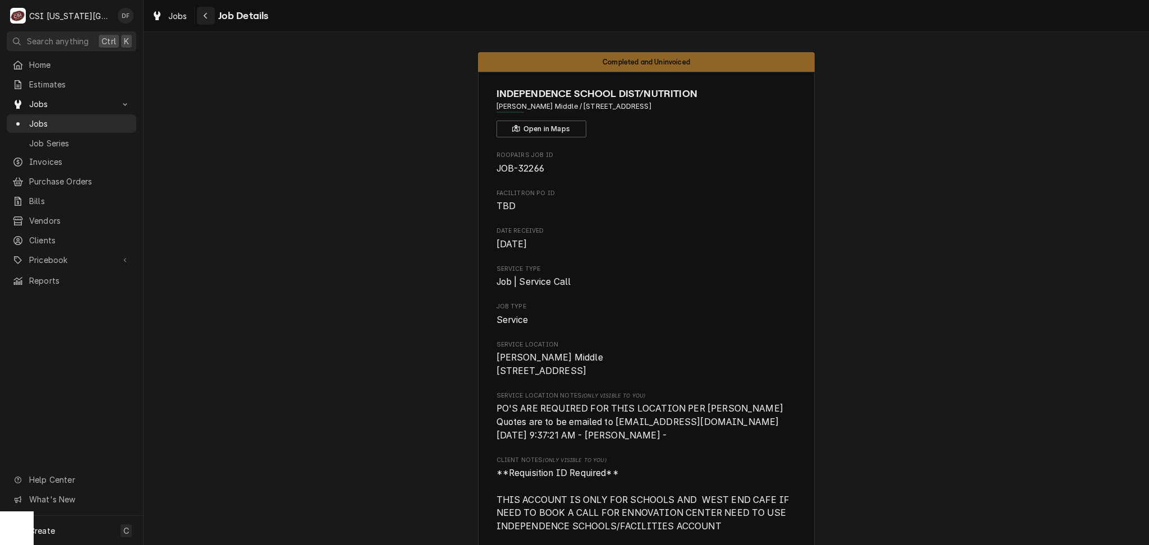
click at [208, 22] on button "Navigate back" at bounding box center [206, 16] width 18 height 18
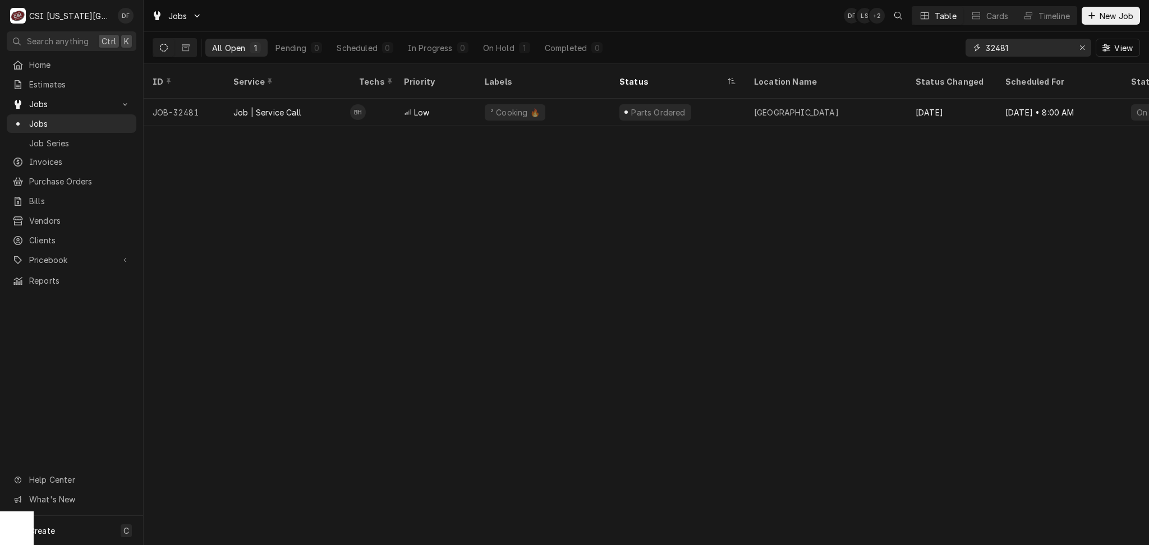
drag, startPoint x: 1026, startPoint y: 50, endPoint x: 993, endPoint y: 47, distance: 33.9
click at [993, 47] on input "32481" at bounding box center [1028, 48] width 84 height 18
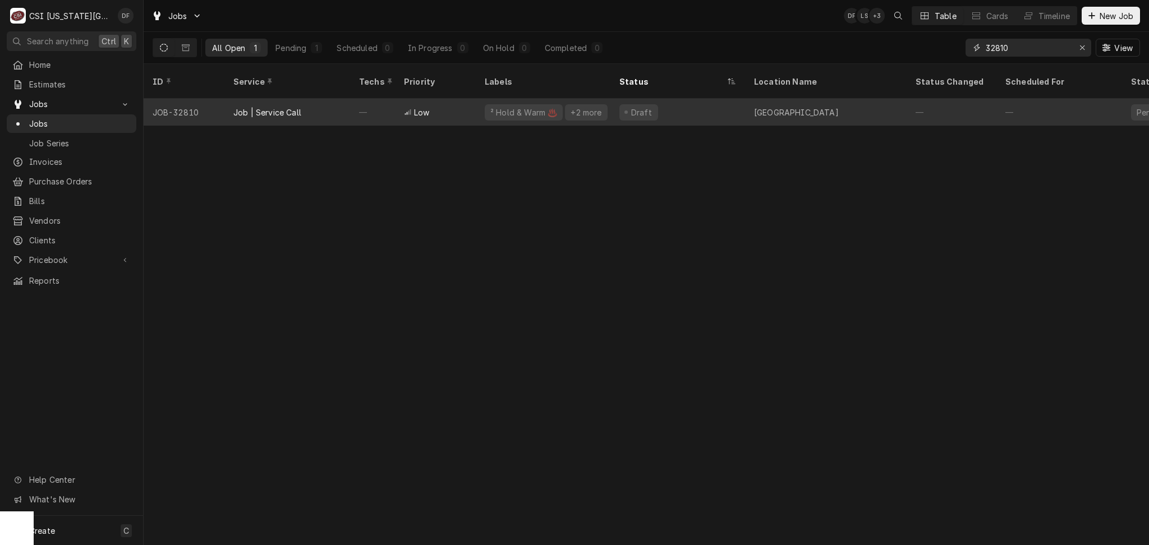
type input "32810"
click at [659, 104] on div "Draft" at bounding box center [677, 112] width 135 height 27
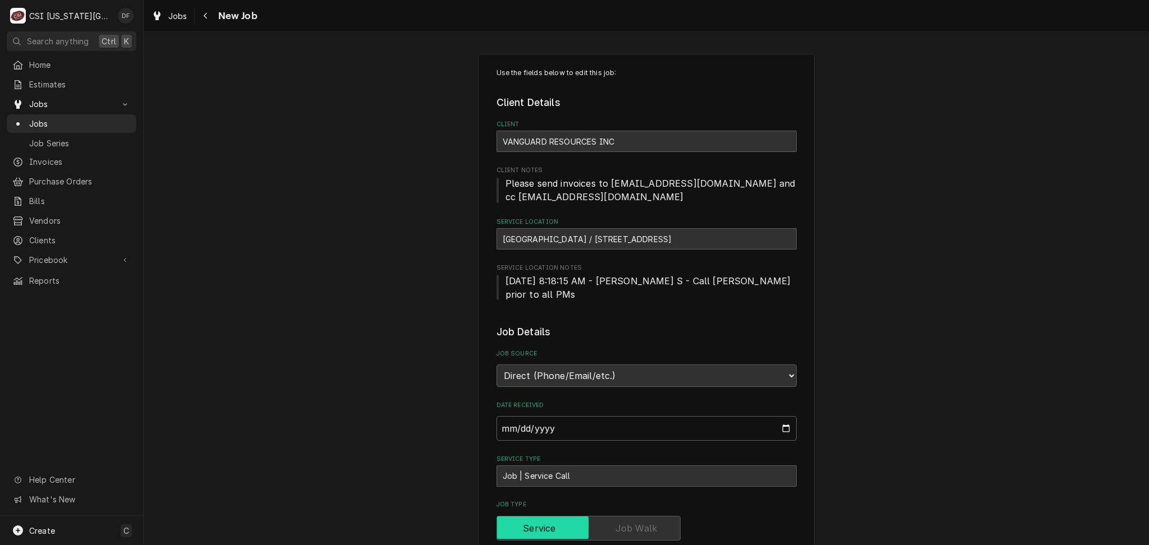
type textarea "x"
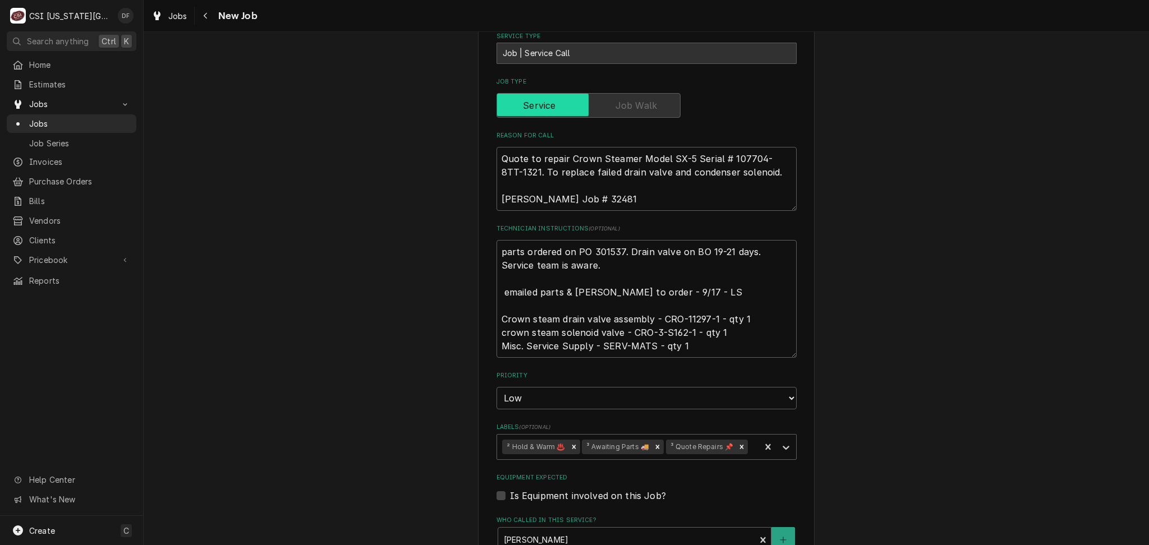
scroll to position [449, 0]
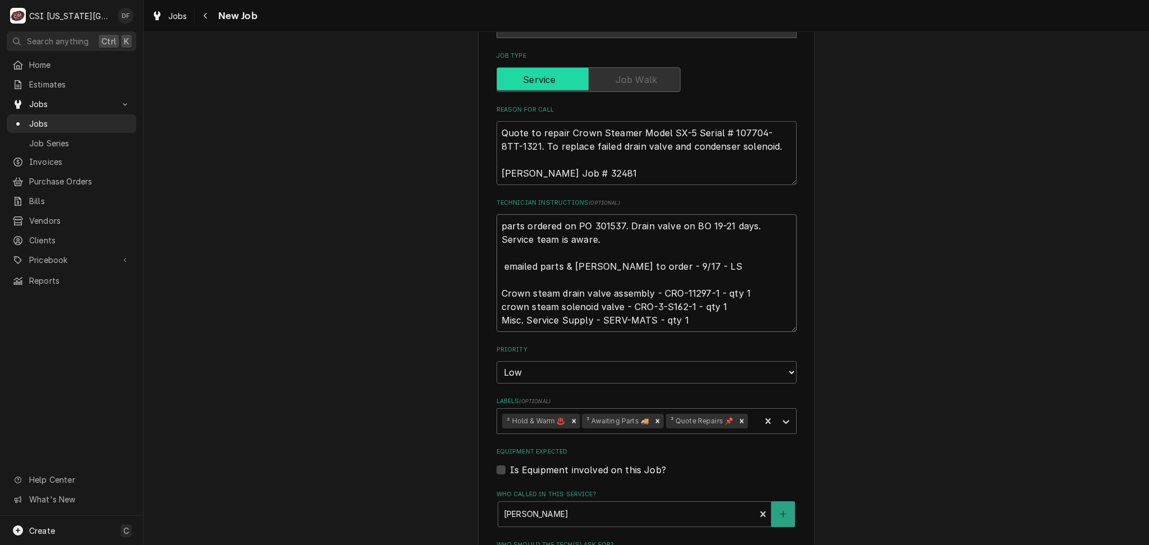
drag, startPoint x: 679, startPoint y: 279, endPoint x: 712, endPoint y: 280, distance: 33.1
click at [712, 280] on textarea "parts ordered on PO 301537. Drain valve on BO 19-21 days. Service team is aware…" at bounding box center [646, 273] width 300 height 118
